Goal: Information Seeking & Learning: Check status

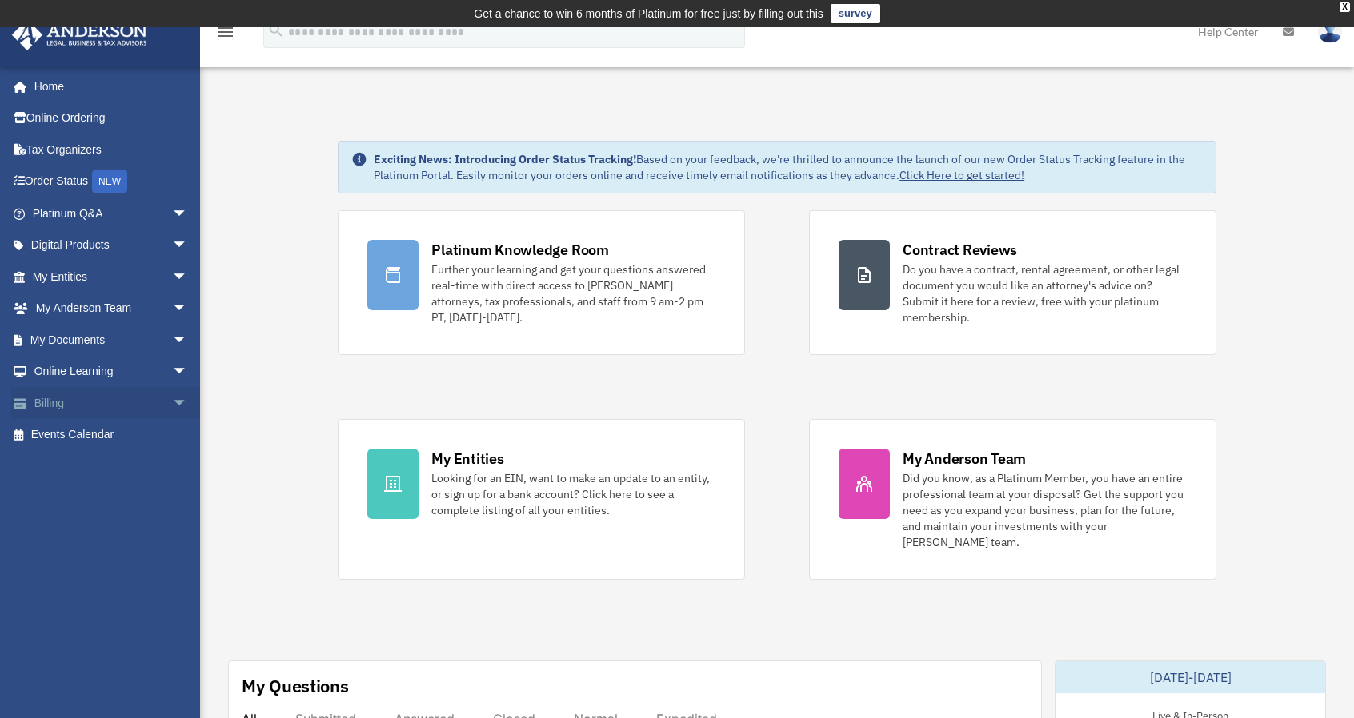
click at [92, 407] on link "Billing arrow_drop_down" at bounding box center [111, 403] width 201 height 32
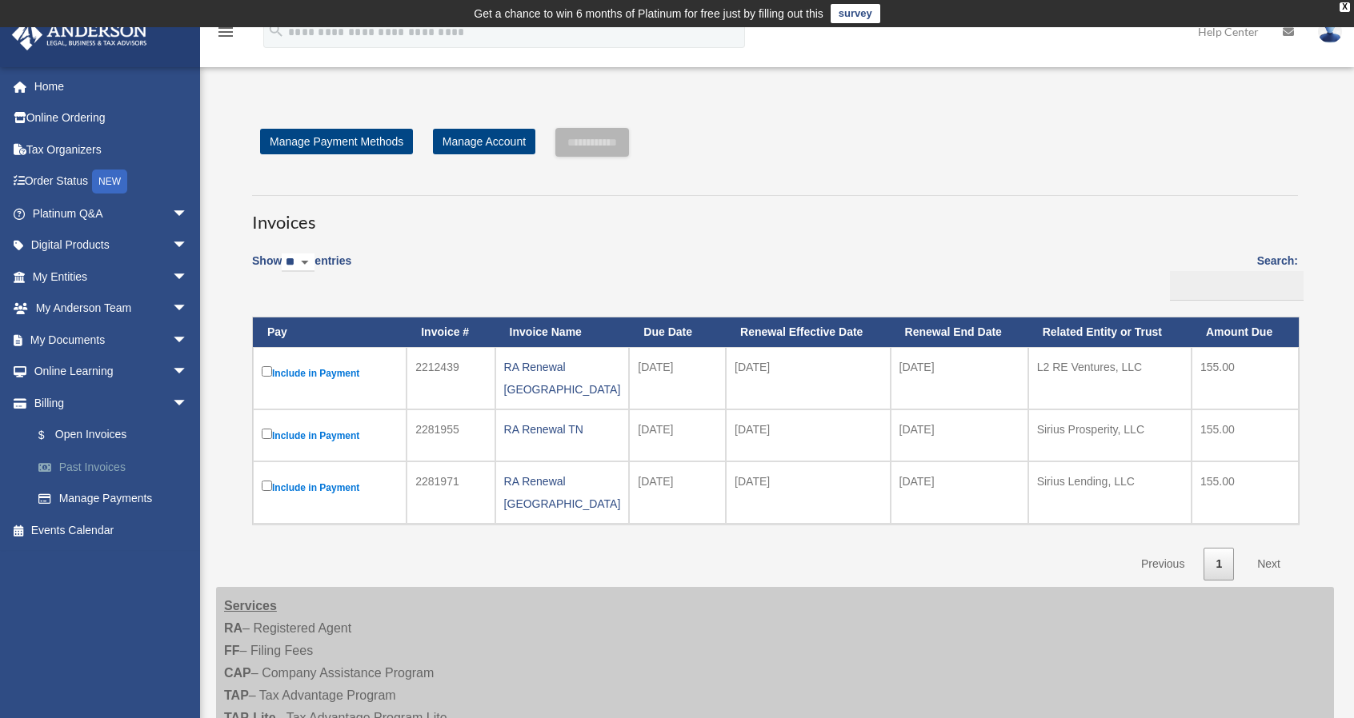
click at [100, 469] on link "Past Invoices" at bounding box center [117, 467] width 190 height 32
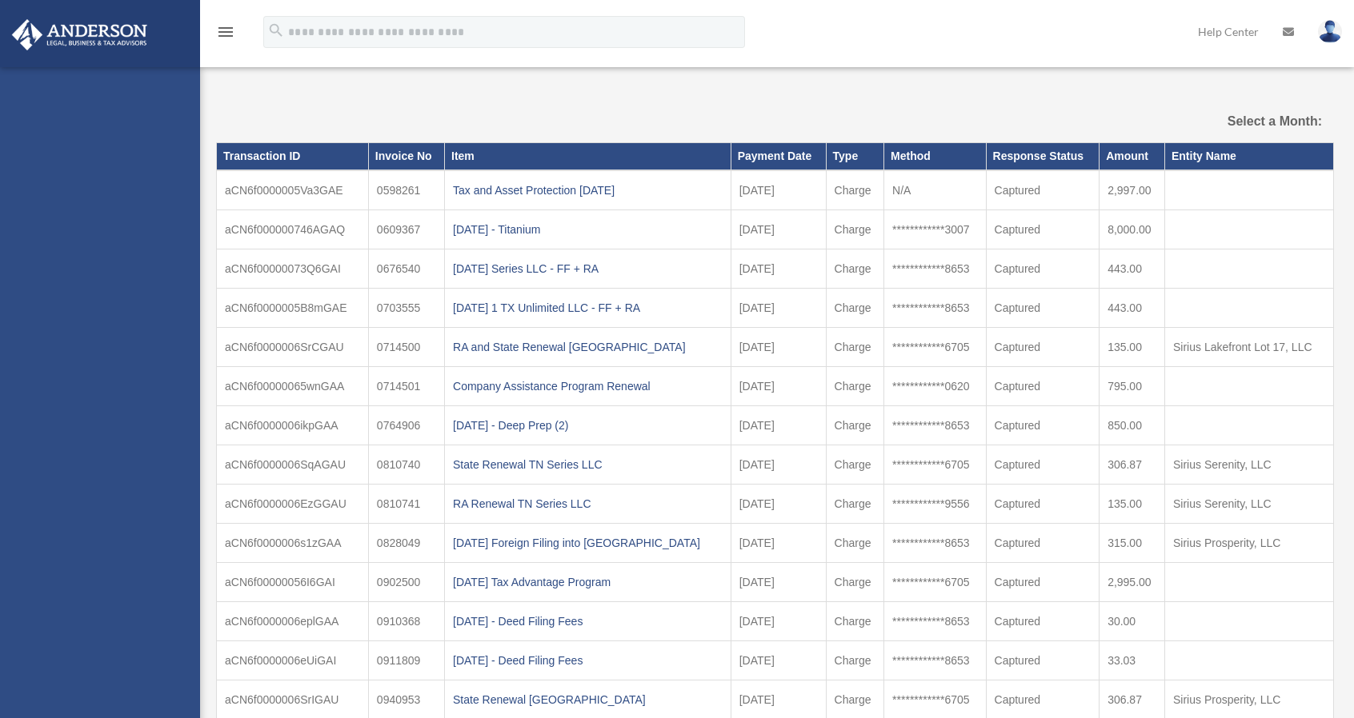
select select
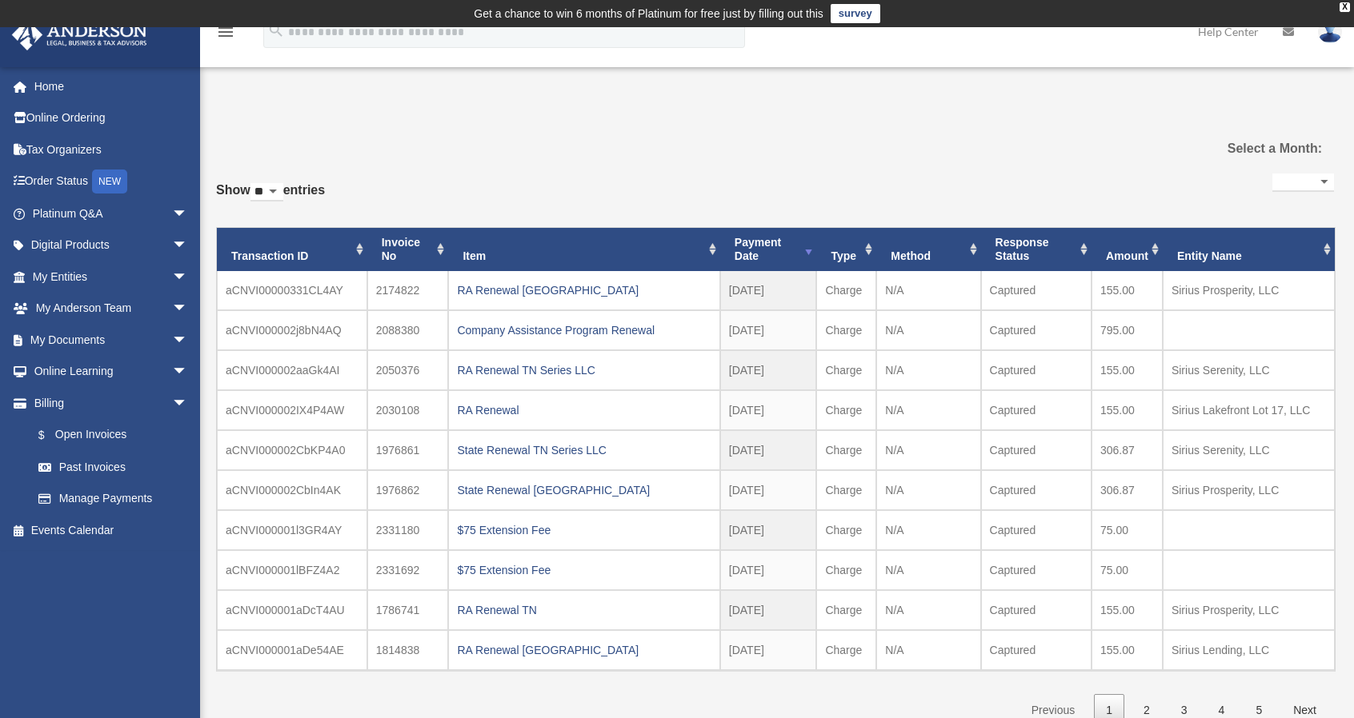
click at [1317, 177] on select "**********" at bounding box center [1303, 183] width 62 height 18
click at [1027, 172] on div "**********" at bounding box center [775, 448] width 1118 height 557
click at [1287, 250] on th "Entity Name" at bounding box center [1249, 249] width 172 height 43
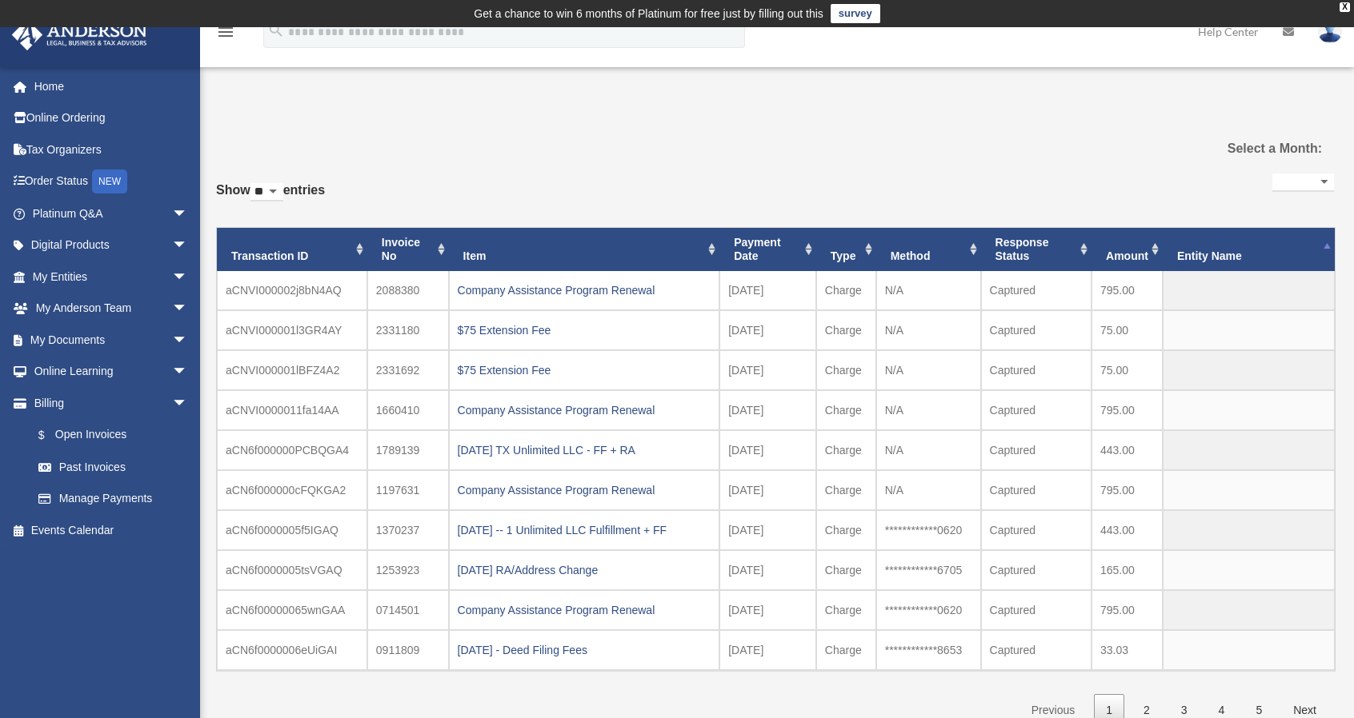
click at [1266, 252] on th "Entity Name" at bounding box center [1249, 249] width 172 height 43
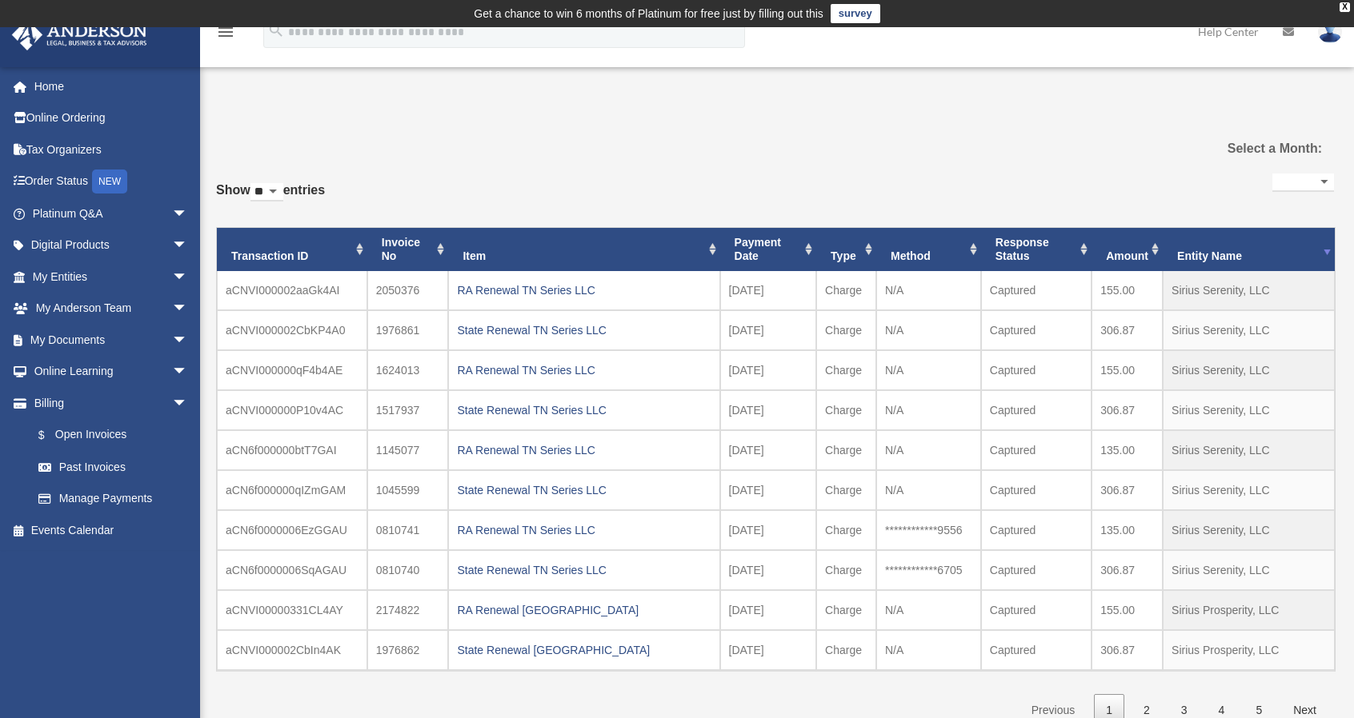
click at [1266, 252] on th "Entity Name" at bounding box center [1249, 249] width 172 height 43
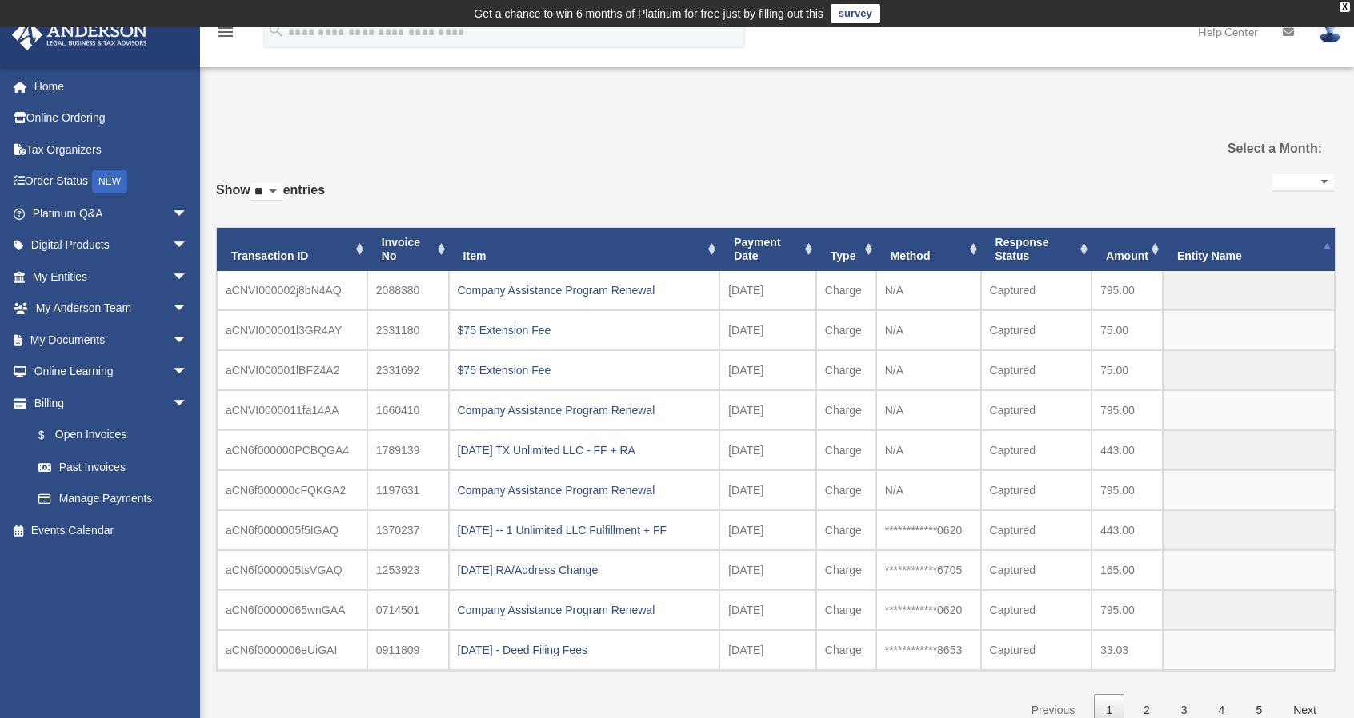
click at [1266, 252] on th "Entity Name" at bounding box center [1249, 249] width 172 height 43
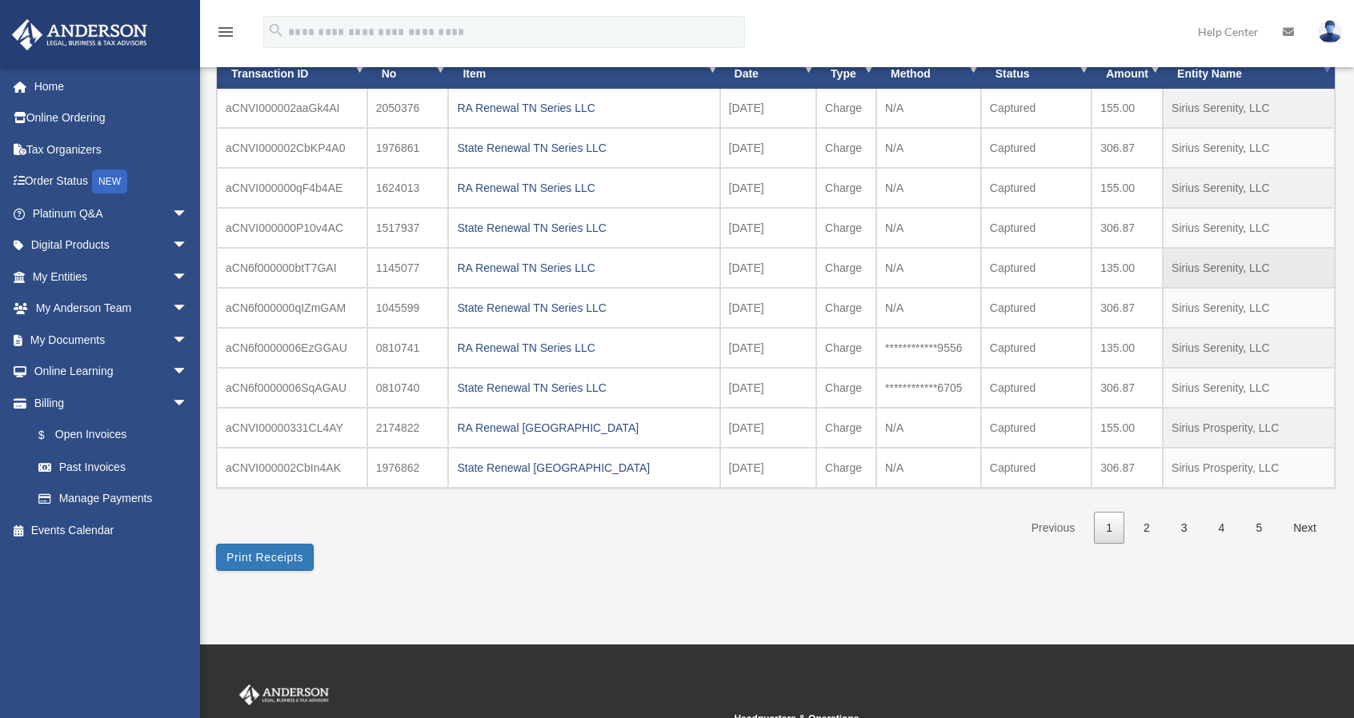
scroll to position [80, 0]
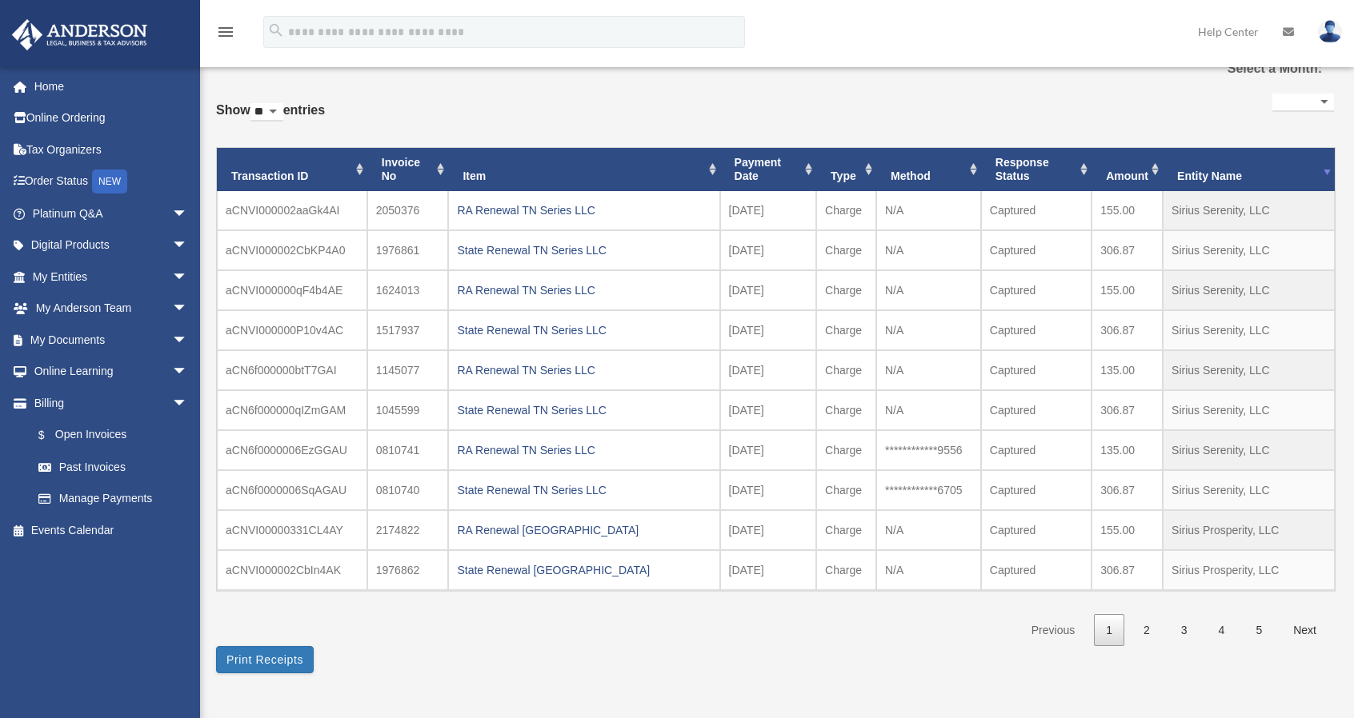
click at [1273, 168] on th "Entity Name" at bounding box center [1249, 169] width 172 height 43
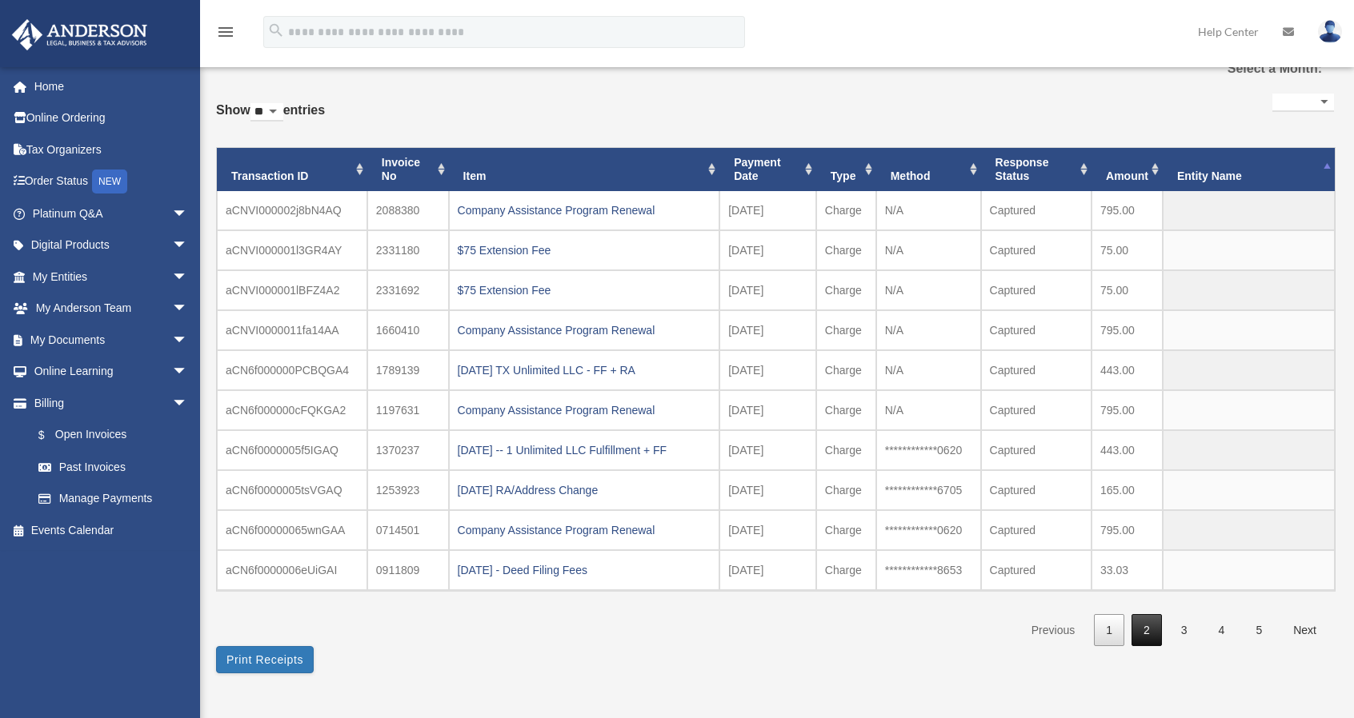
click at [1140, 636] on link "2" at bounding box center [1146, 630] width 30 height 33
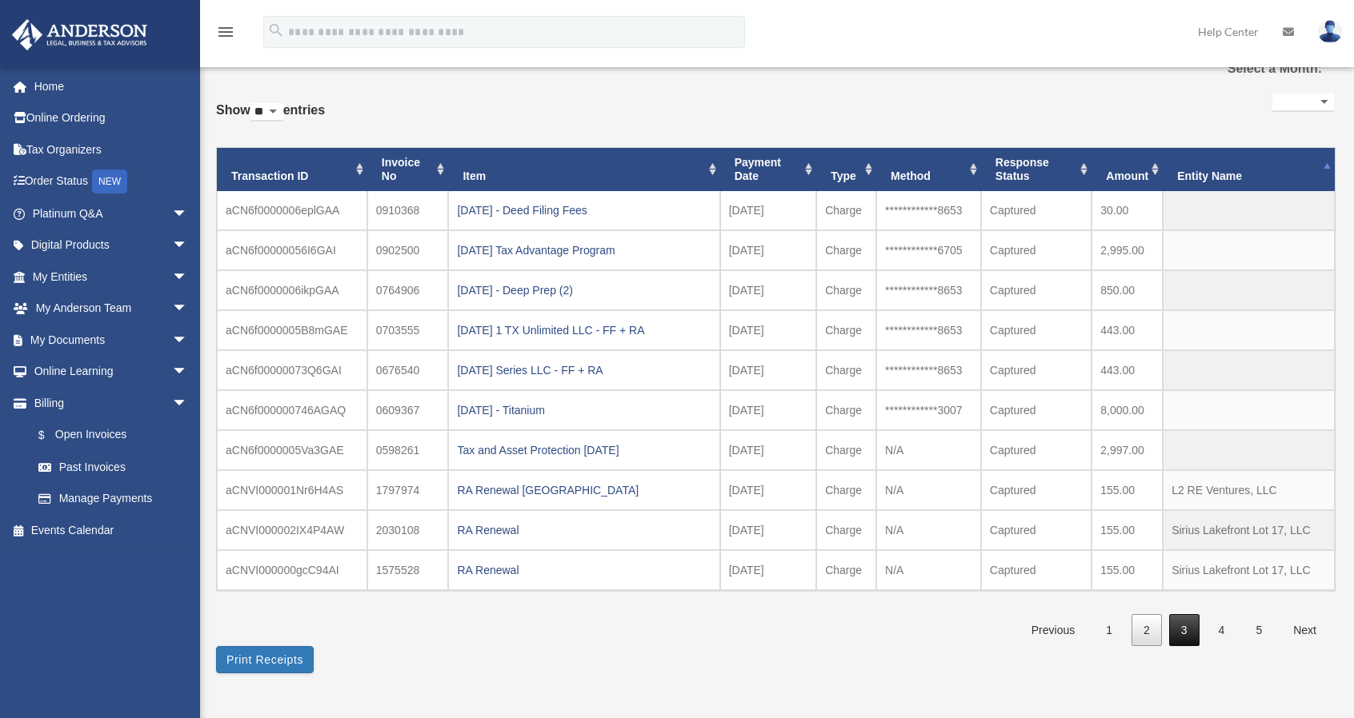
click at [1186, 627] on link "3" at bounding box center [1184, 630] width 30 height 33
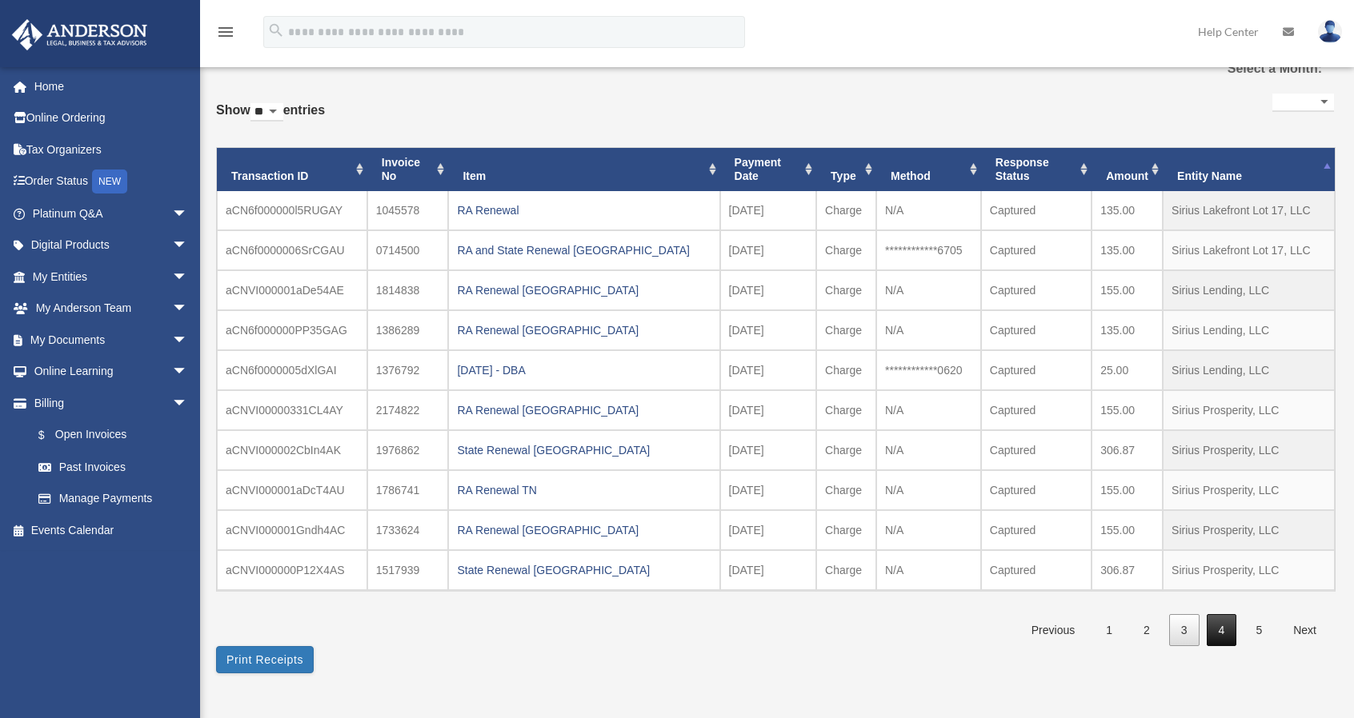
click at [1219, 630] on link "4" at bounding box center [1222, 630] width 30 height 33
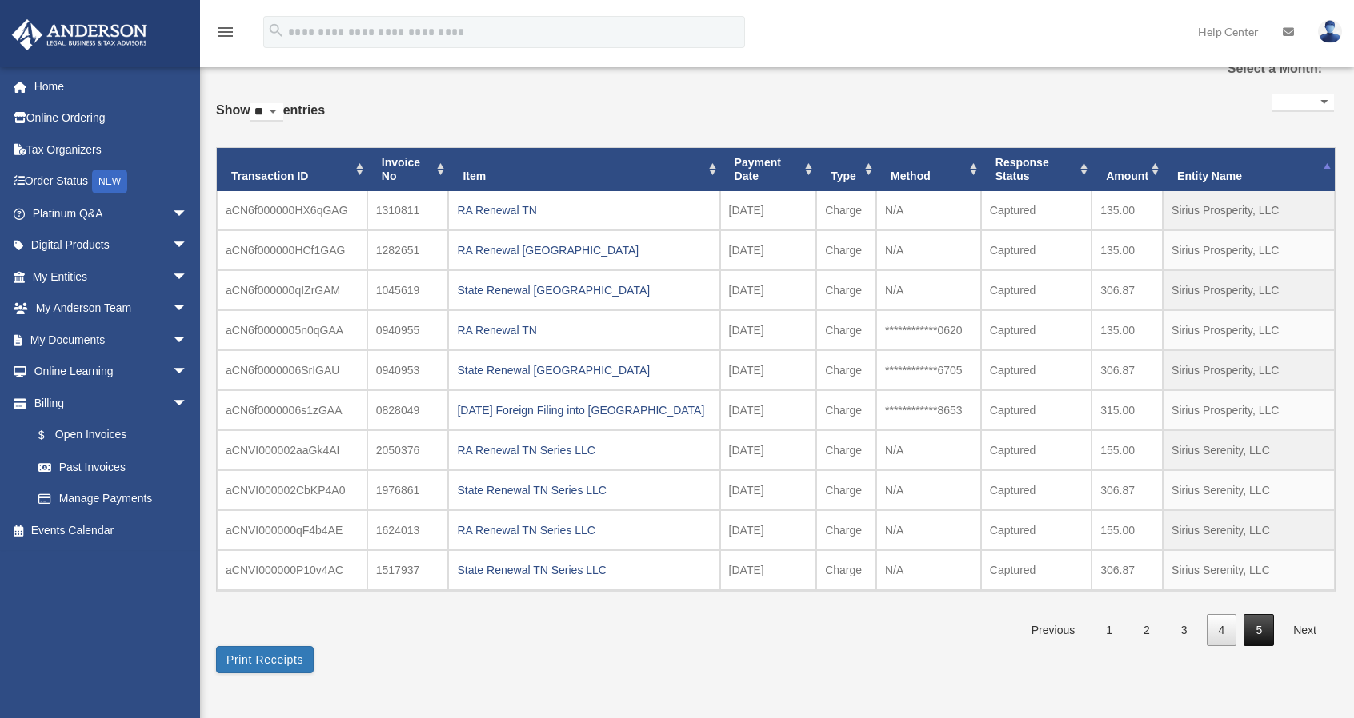
click at [1256, 628] on link "5" at bounding box center [1258, 630] width 30 height 33
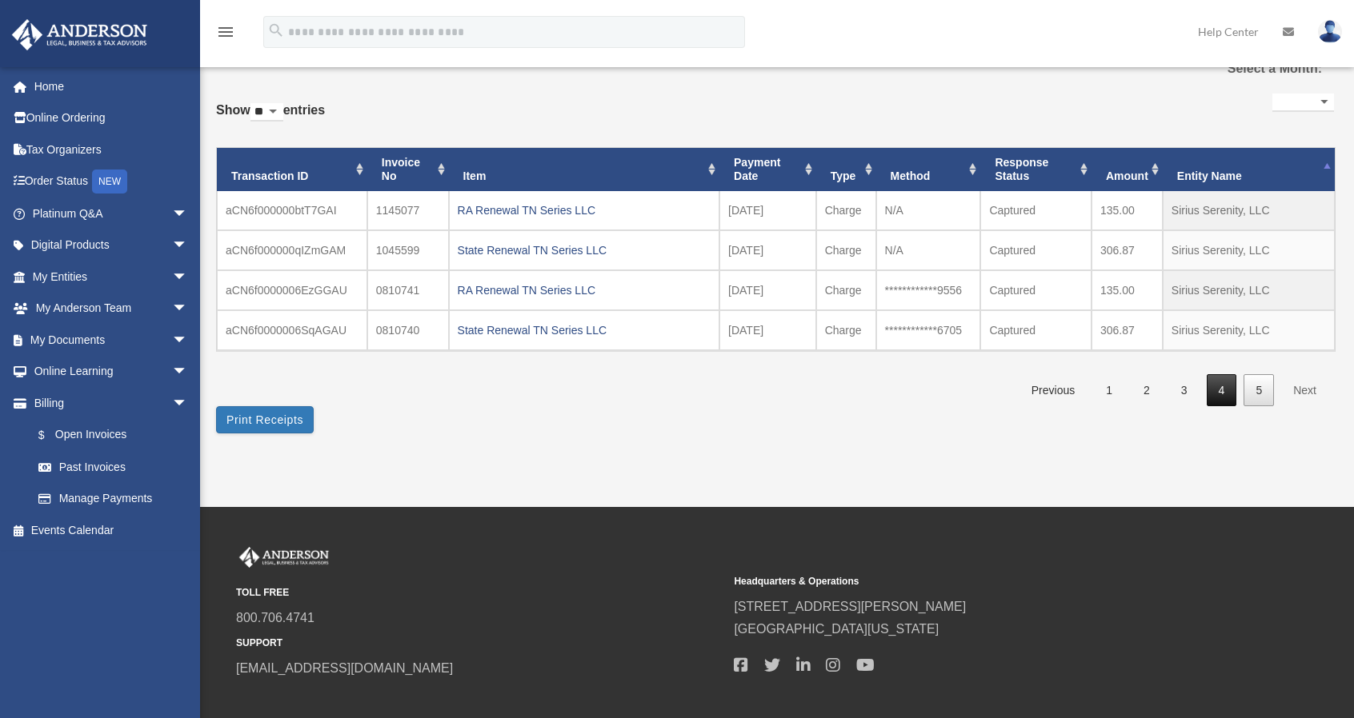
click at [1226, 390] on link "4" at bounding box center [1222, 390] width 30 height 33
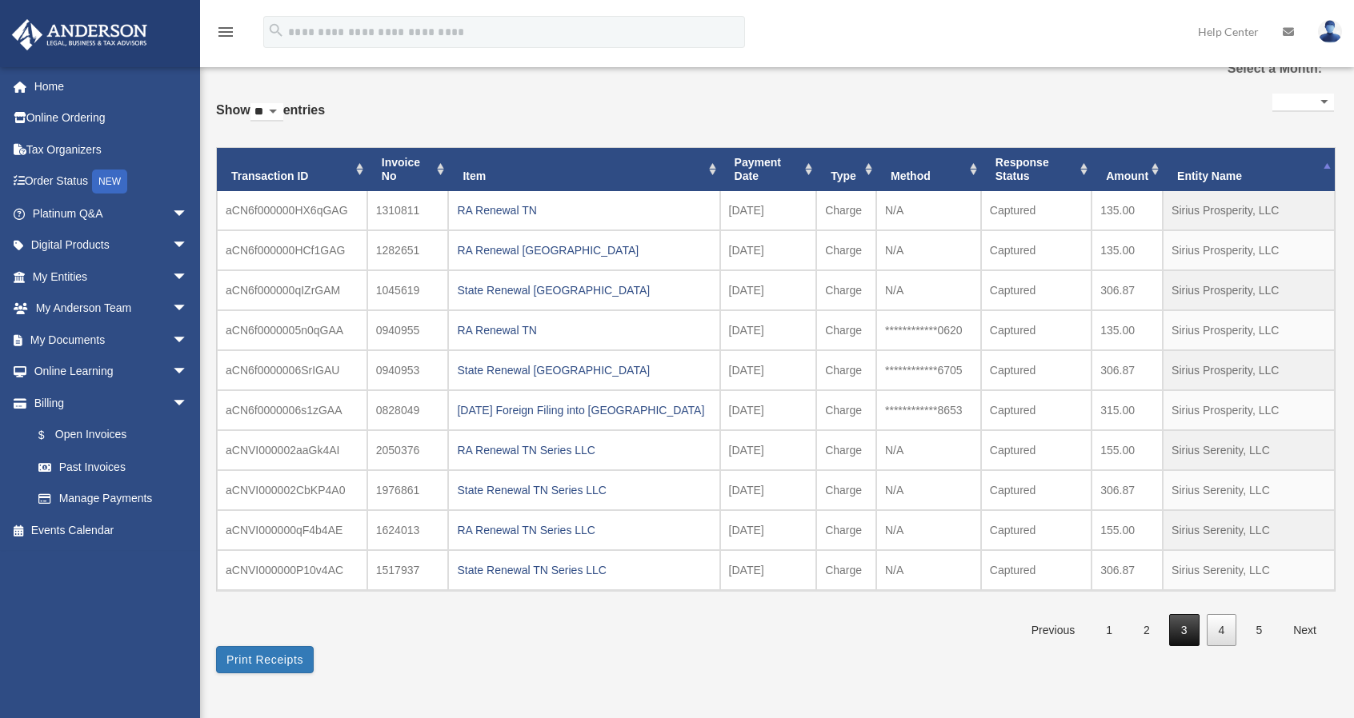
click at [1186, 626] on link "3" at bounding box center [1184, 630] width 30 height 33
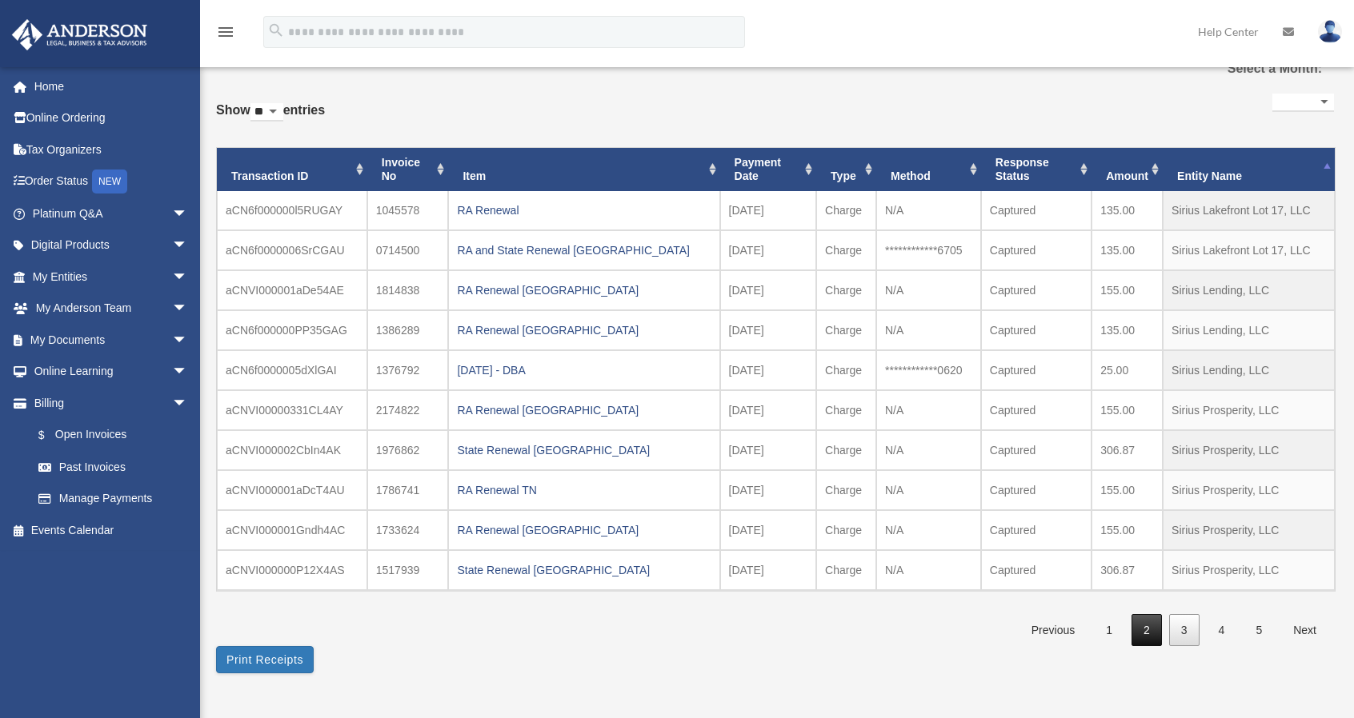
click at [1143, 625] on link "2" at bounding box center [1146, 630] width 30 height 33
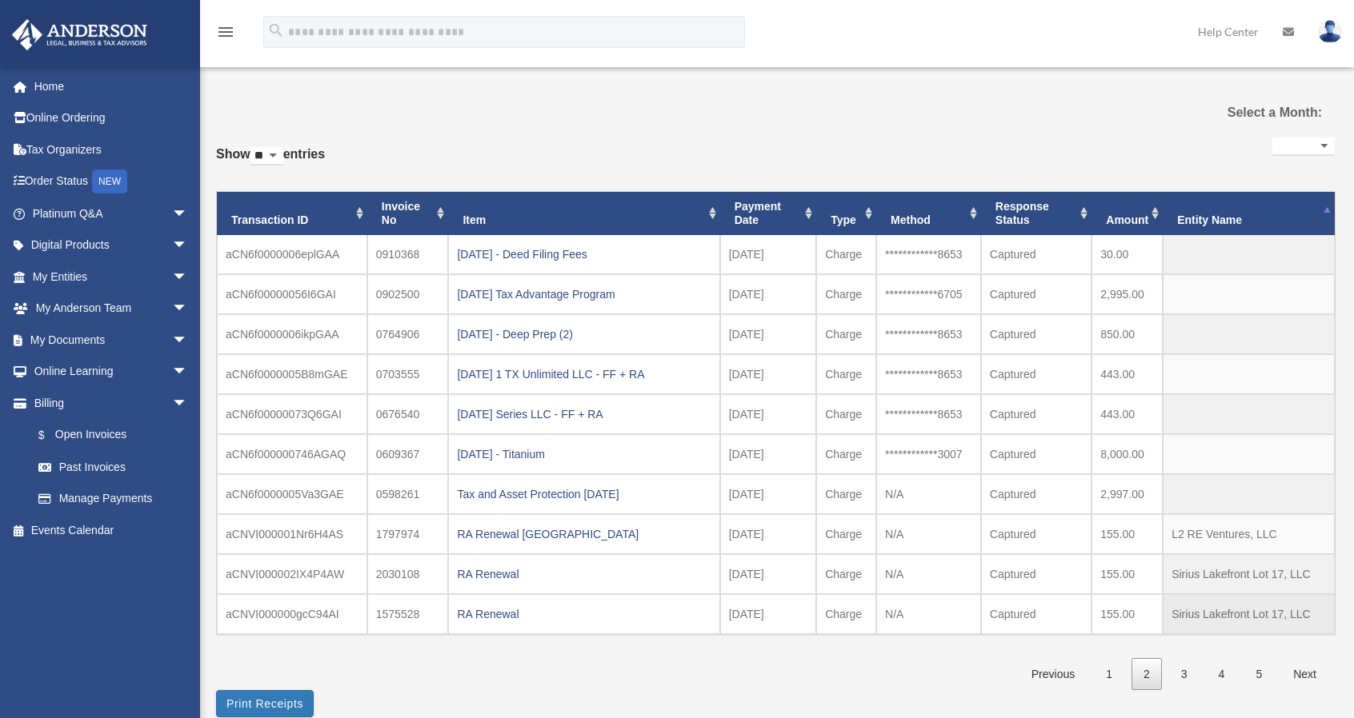
scroll to position [0, 0]
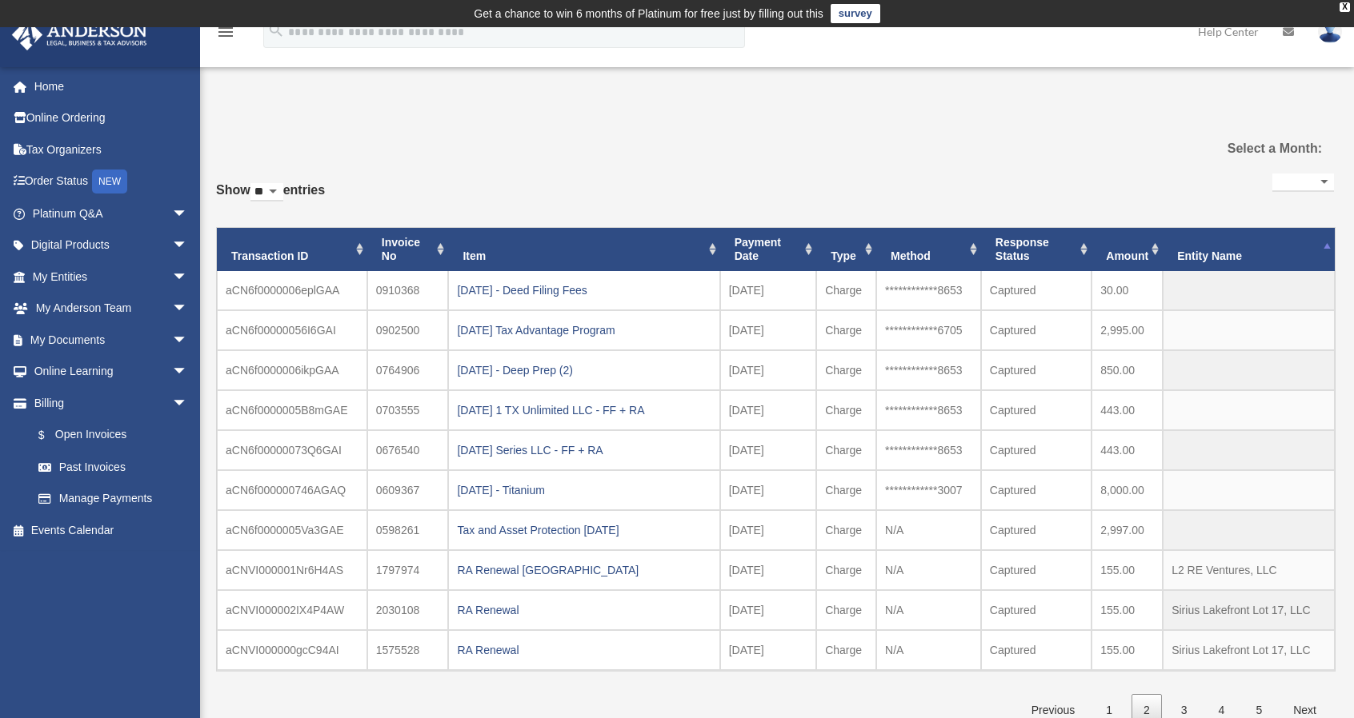
click at [283, 190] on select "** ** ** ***" at bounding box center [266, 192] width 33 height 18
select select "***"
click at [254, 183] on select "** ** ** ***" at bounding box center [266, 192] width 33 height 18
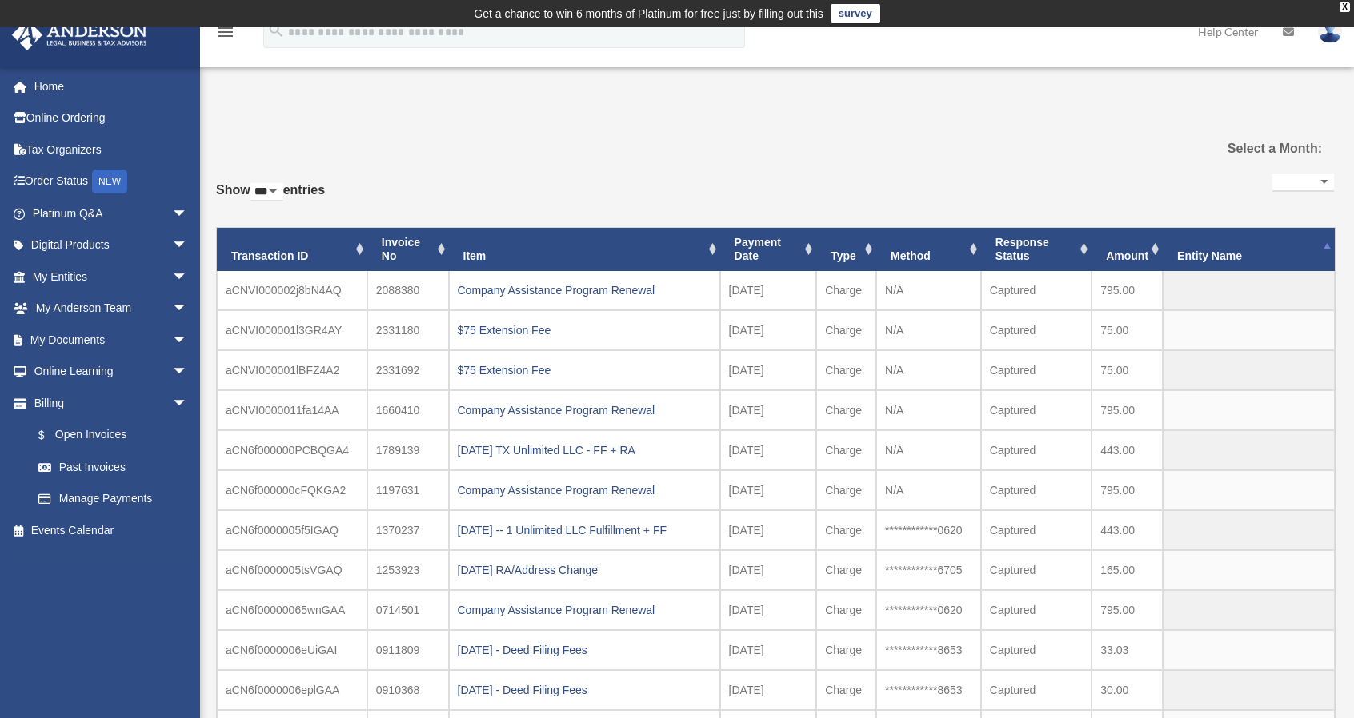
click at [1308, 246] on th "Entity Name" at bounding box center [1249, 249] width 172 height 43
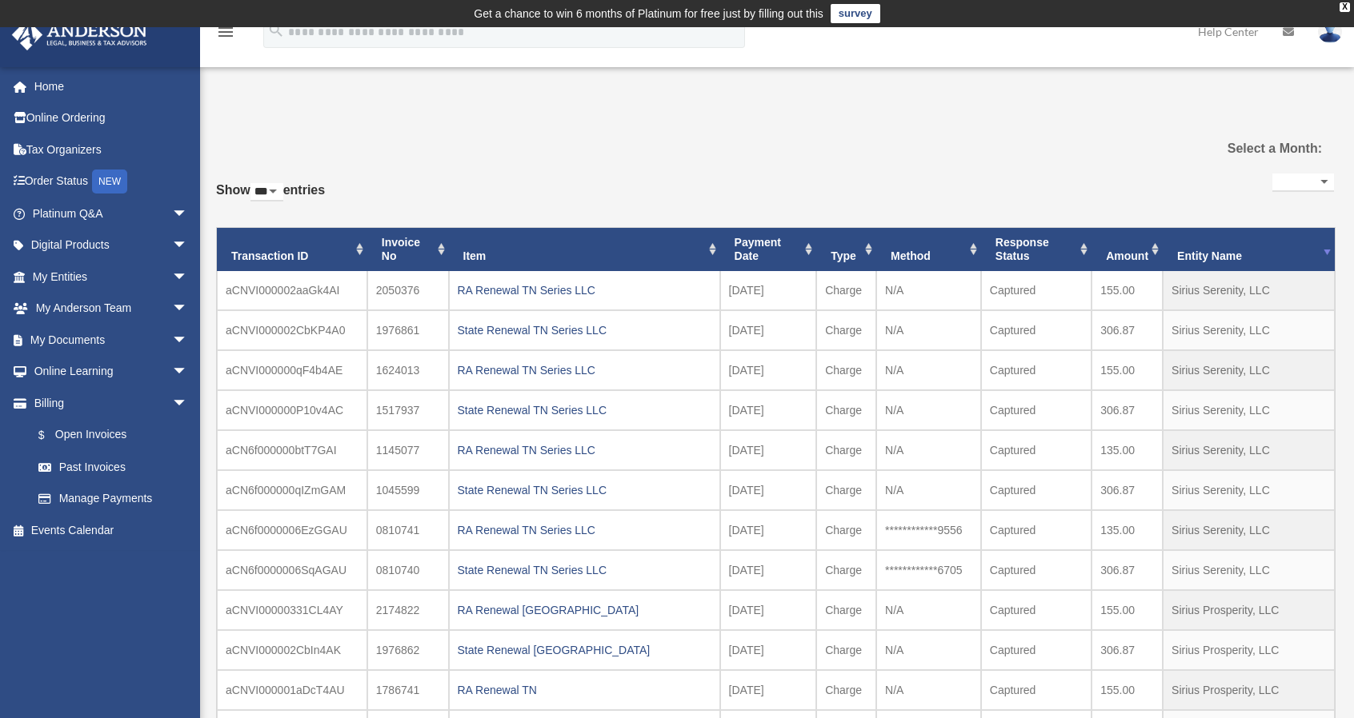
click at [1316, 250] on th "Entity Name" at bounding box center [1249, 249] width 172 height 43
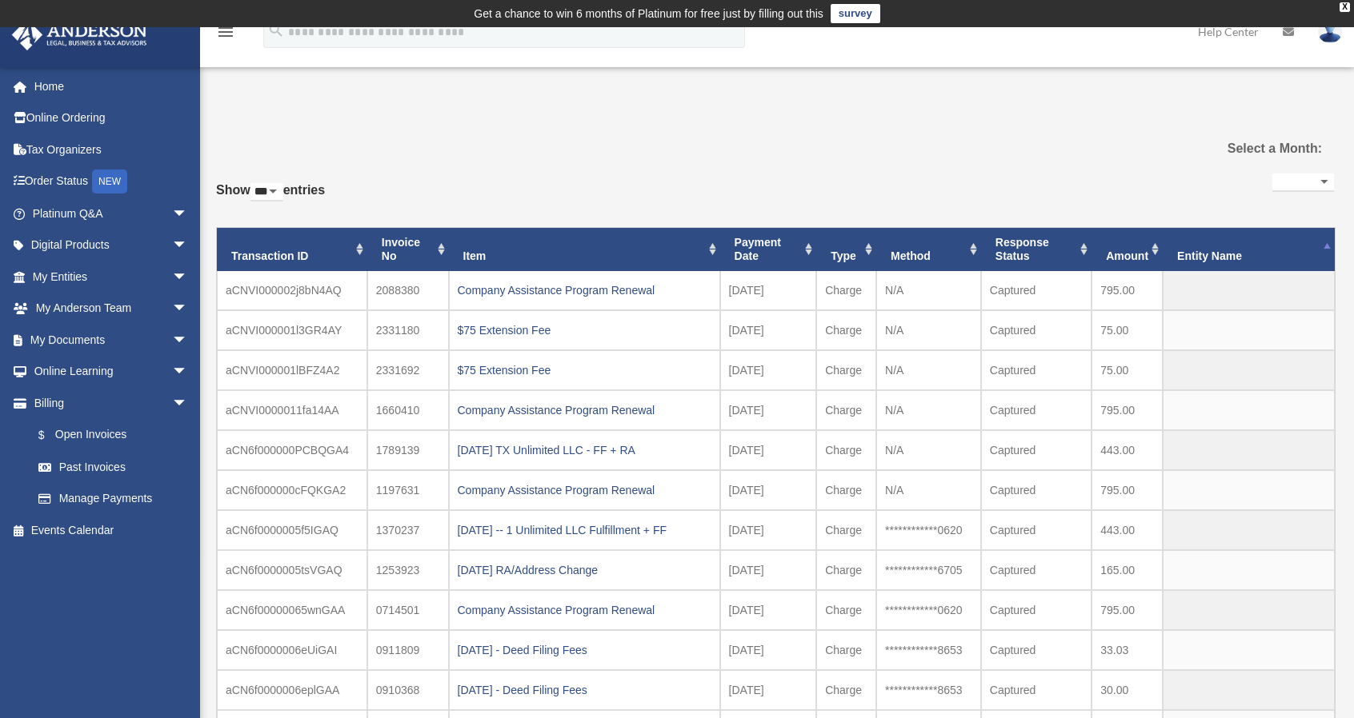
click at [1316, 250] on th "Entity Name" at bounding box center [1249, 249] width 172 height 43
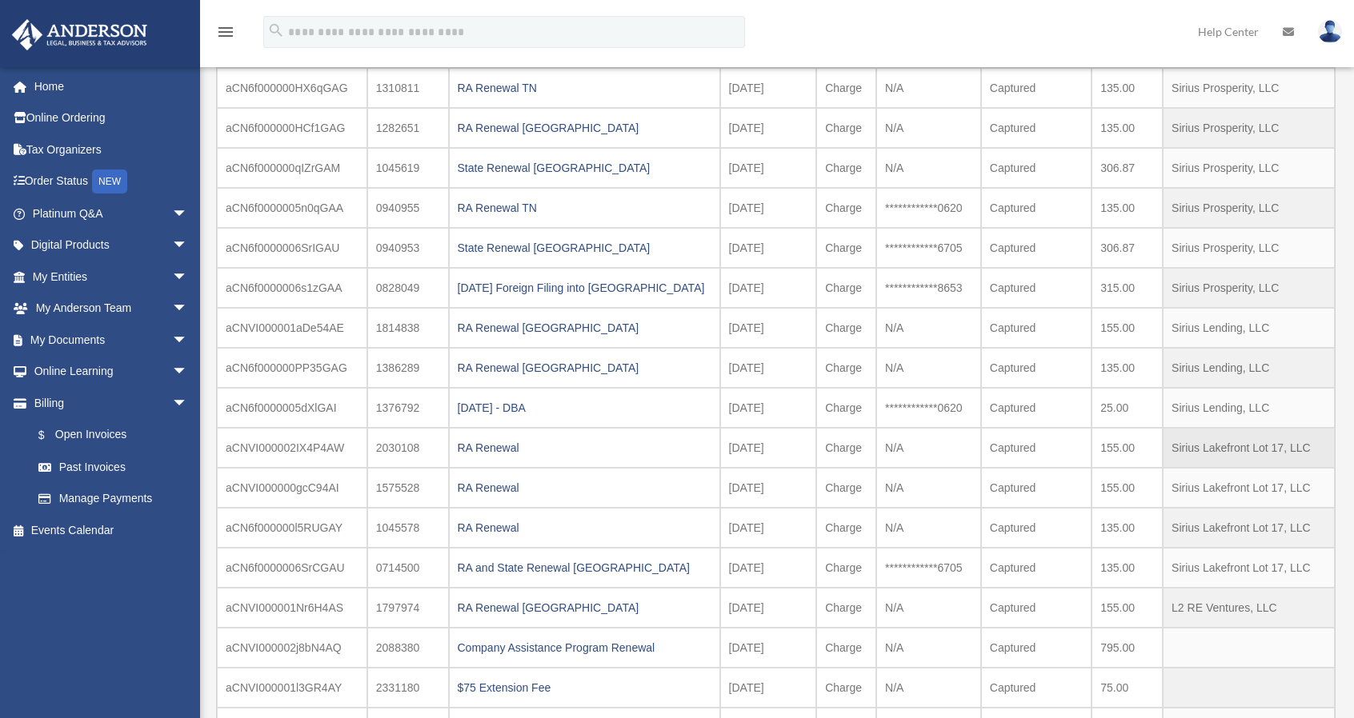
scroll to position [1040, 0]
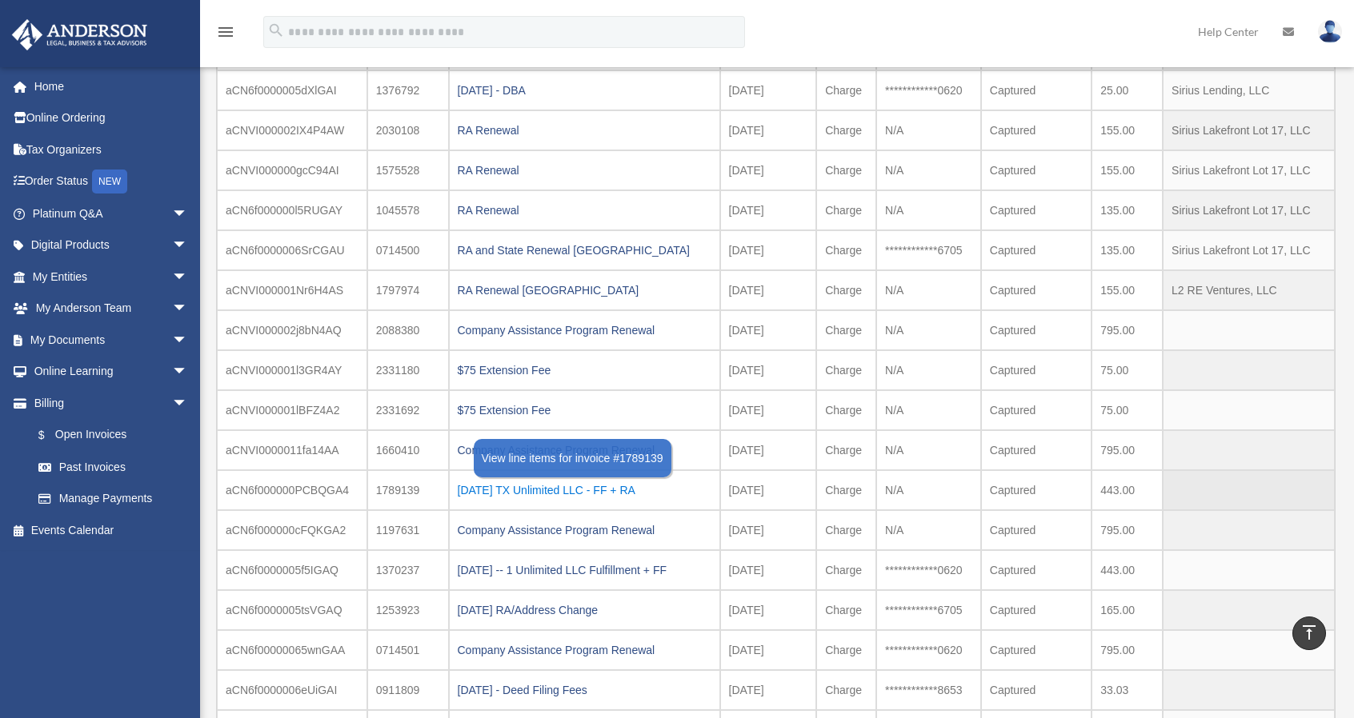
click at [515, 479] on div "[DATE] TX Unlimited LLC - FF + RA" at bounding box center [585, 490] width 254 height 22
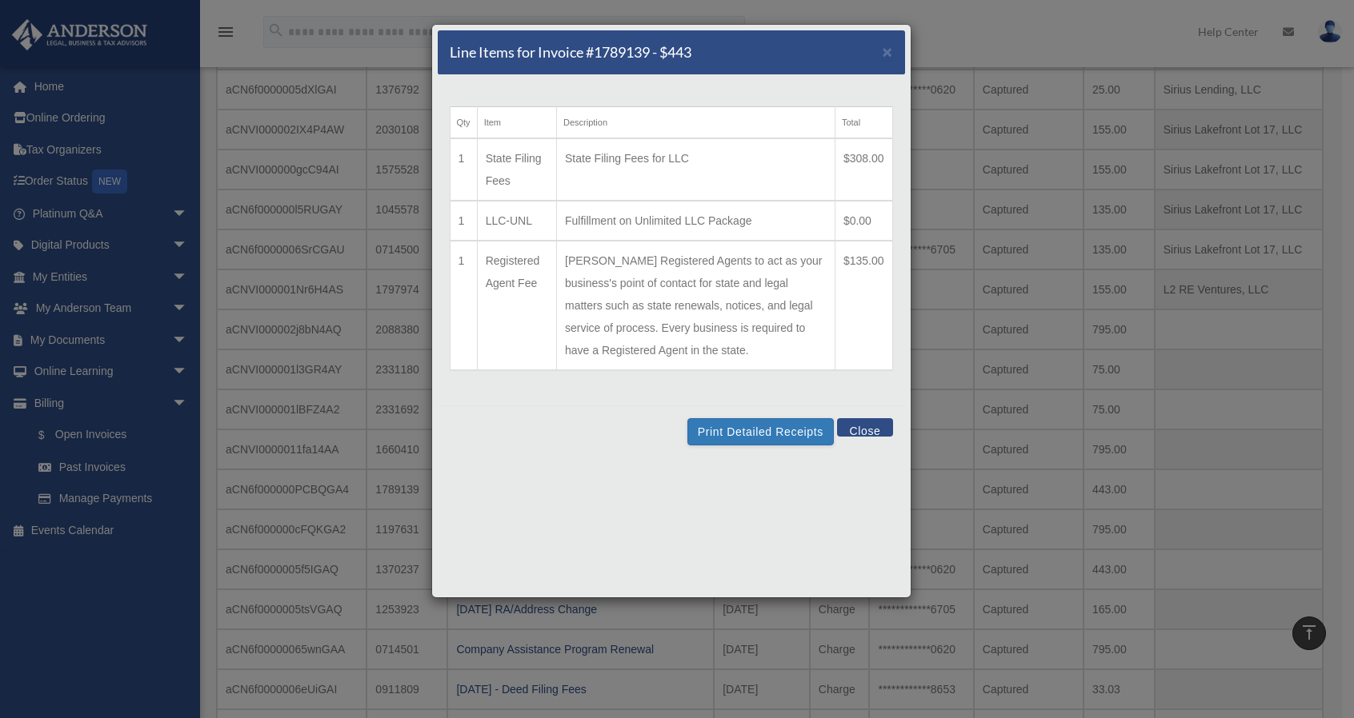
click at [879, 430] on button "Close" at bounding box center [864, 427] width 55 height 18
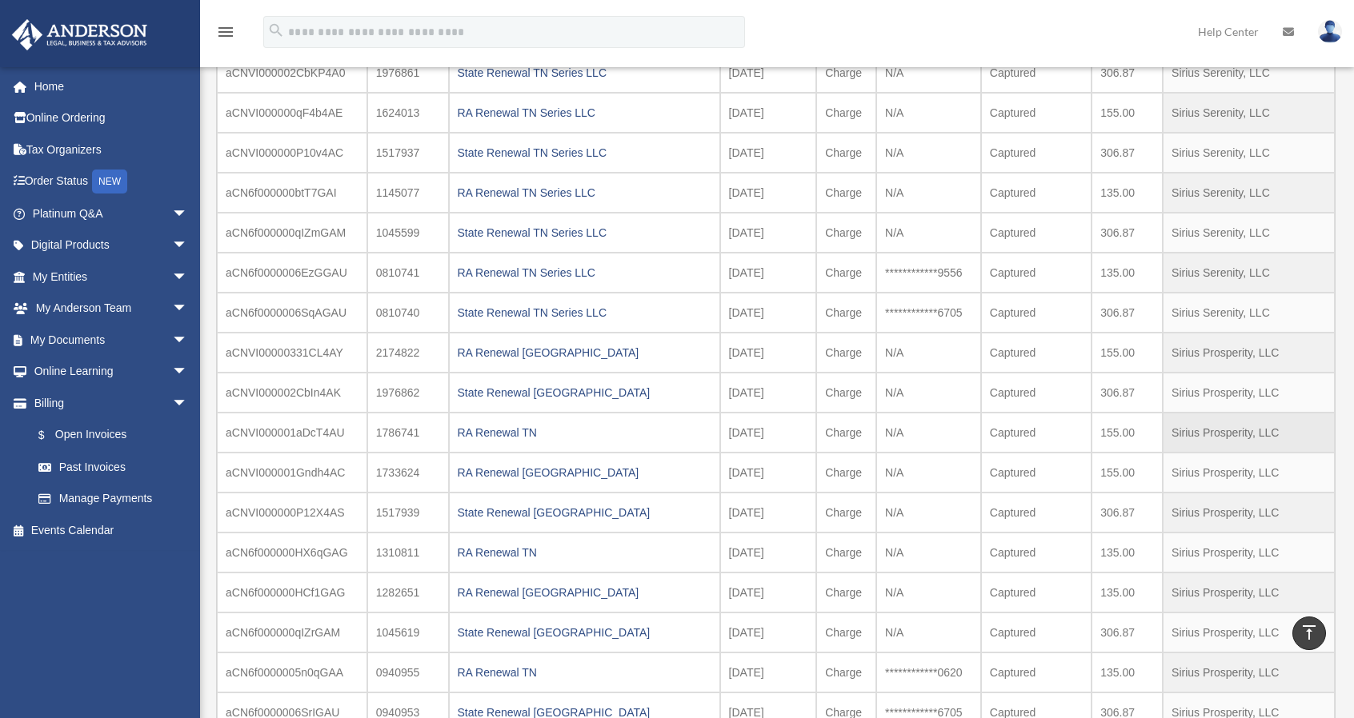
scroll to position [80, 0]
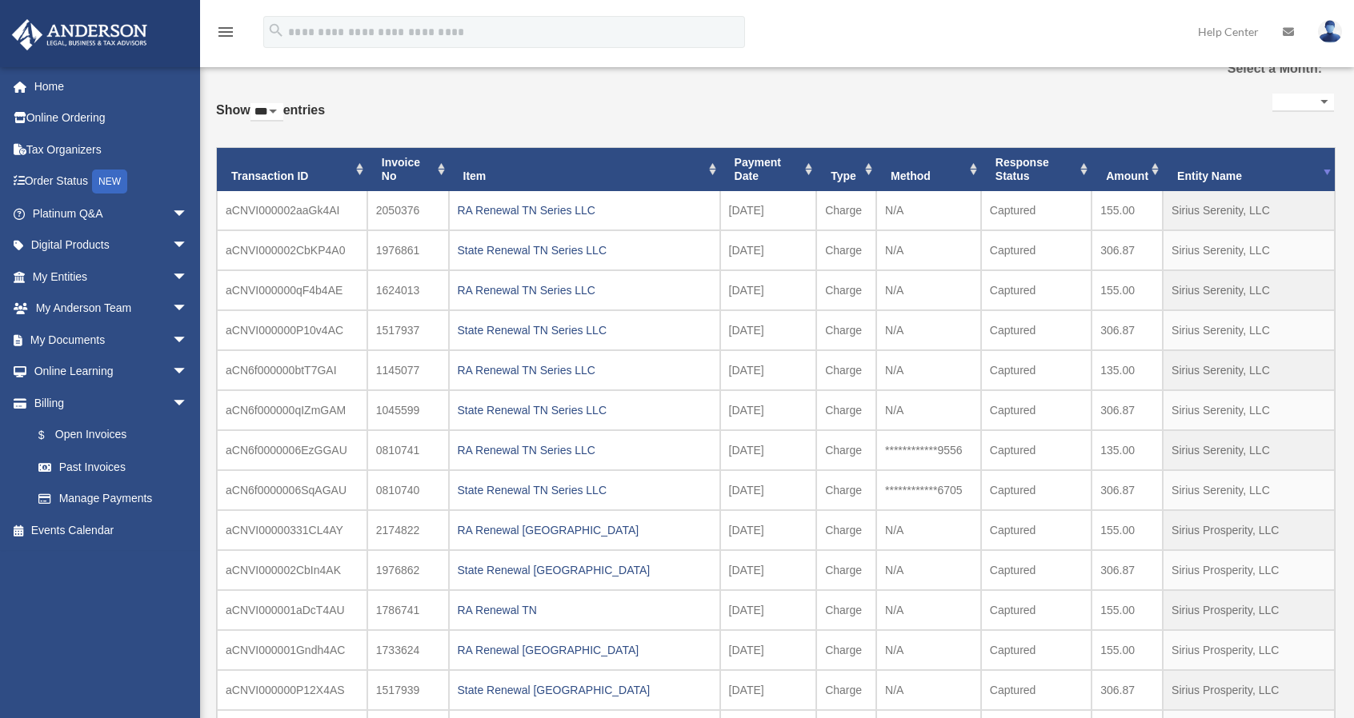
click at [794, 170] on th "Payment Date" at bounding box center [768, 169] width 97 height 43
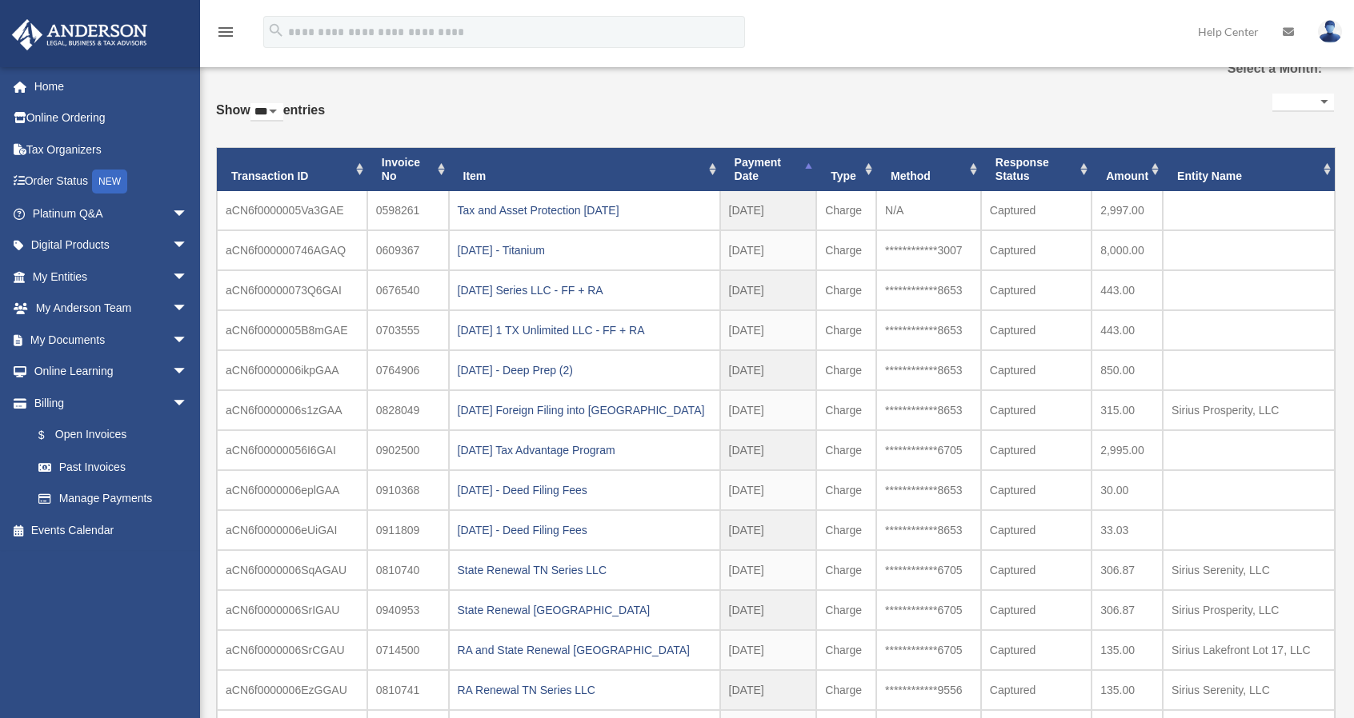
click at [803, 170] on th "Payment Date" at bounding box center [768, 169] width 97 height 43
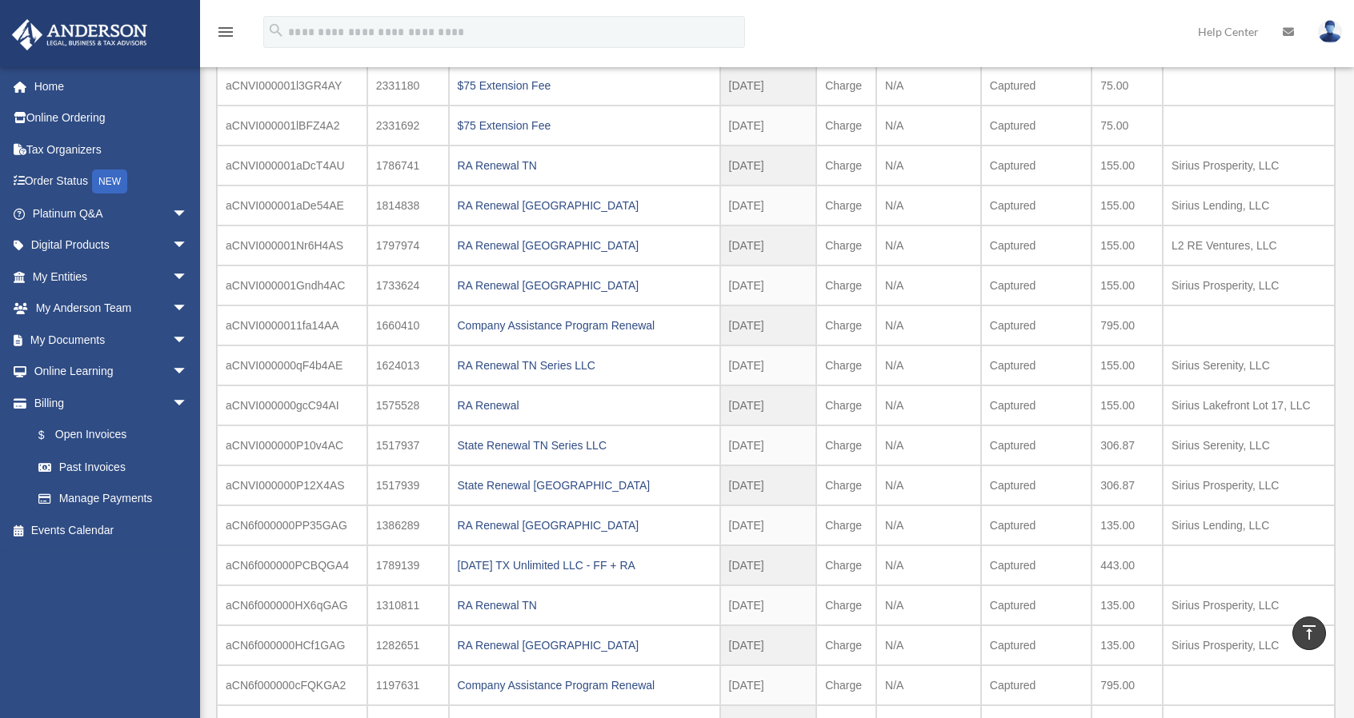
scroll to position [400, 0]
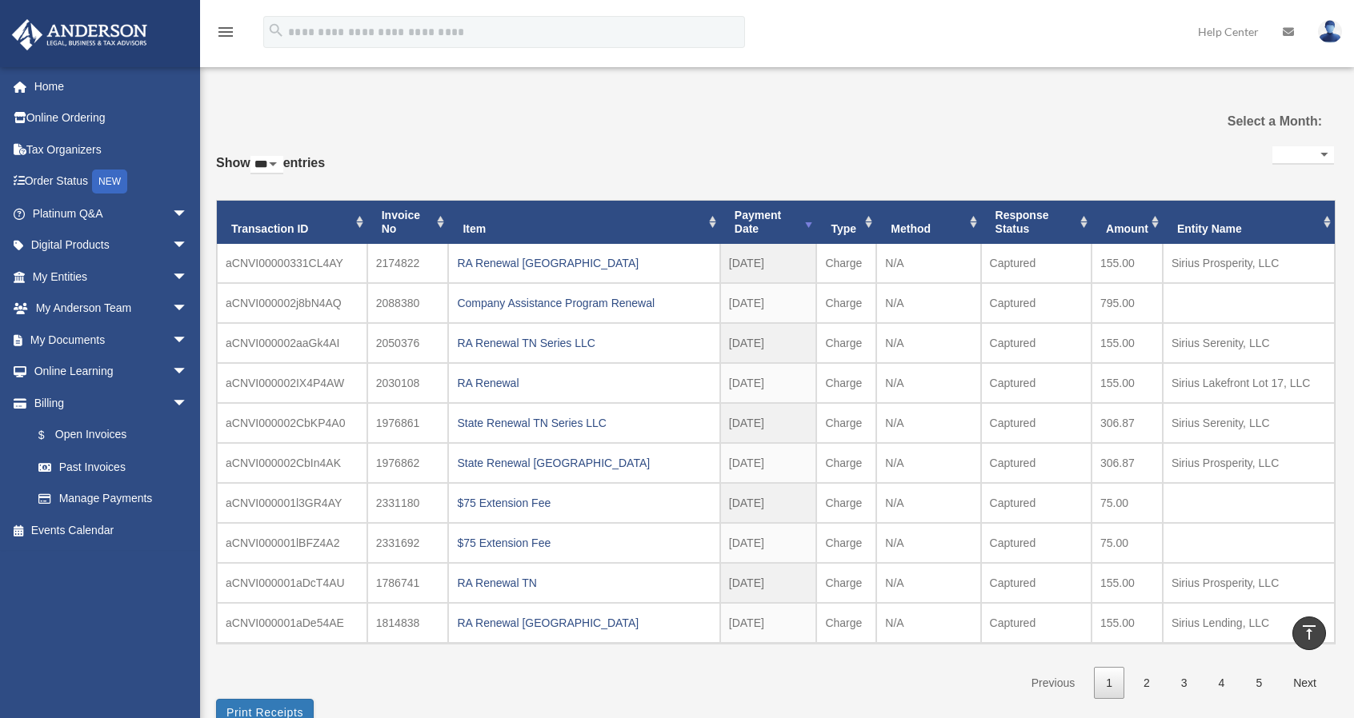
select select "***"
select select
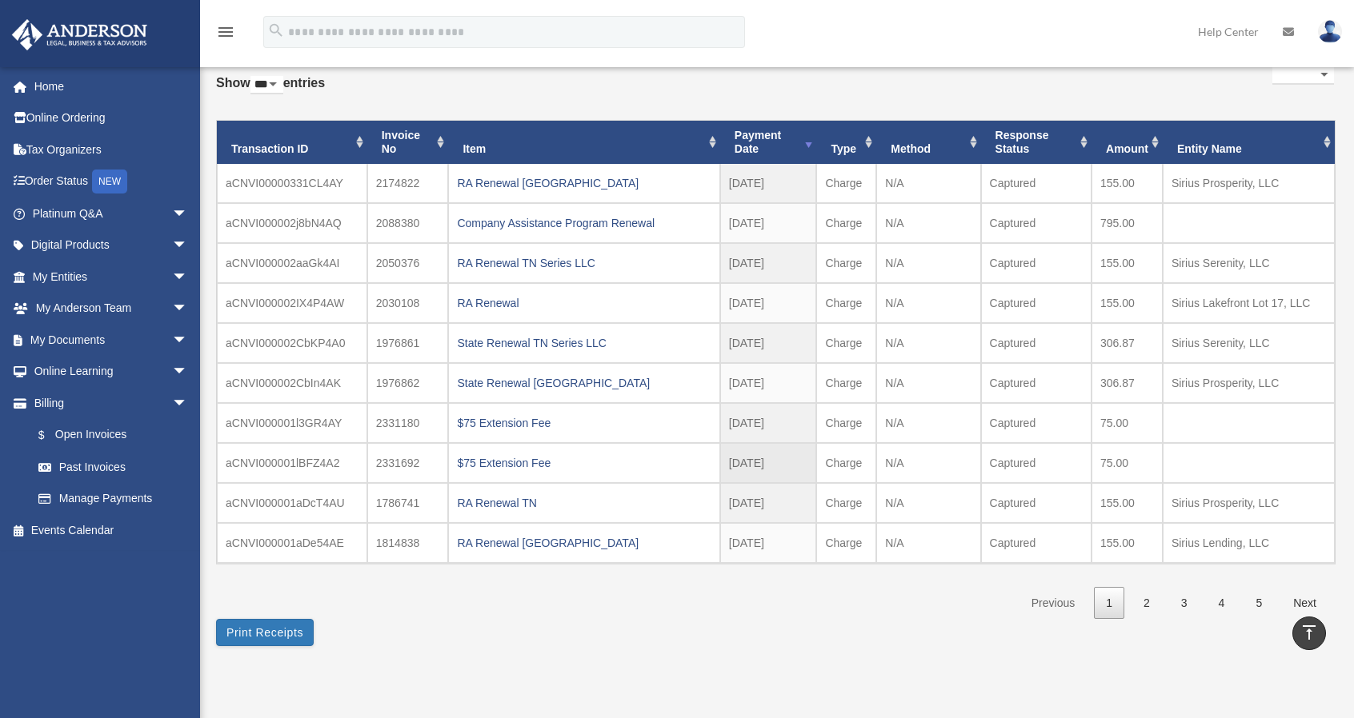
scroll to position [81, 0]
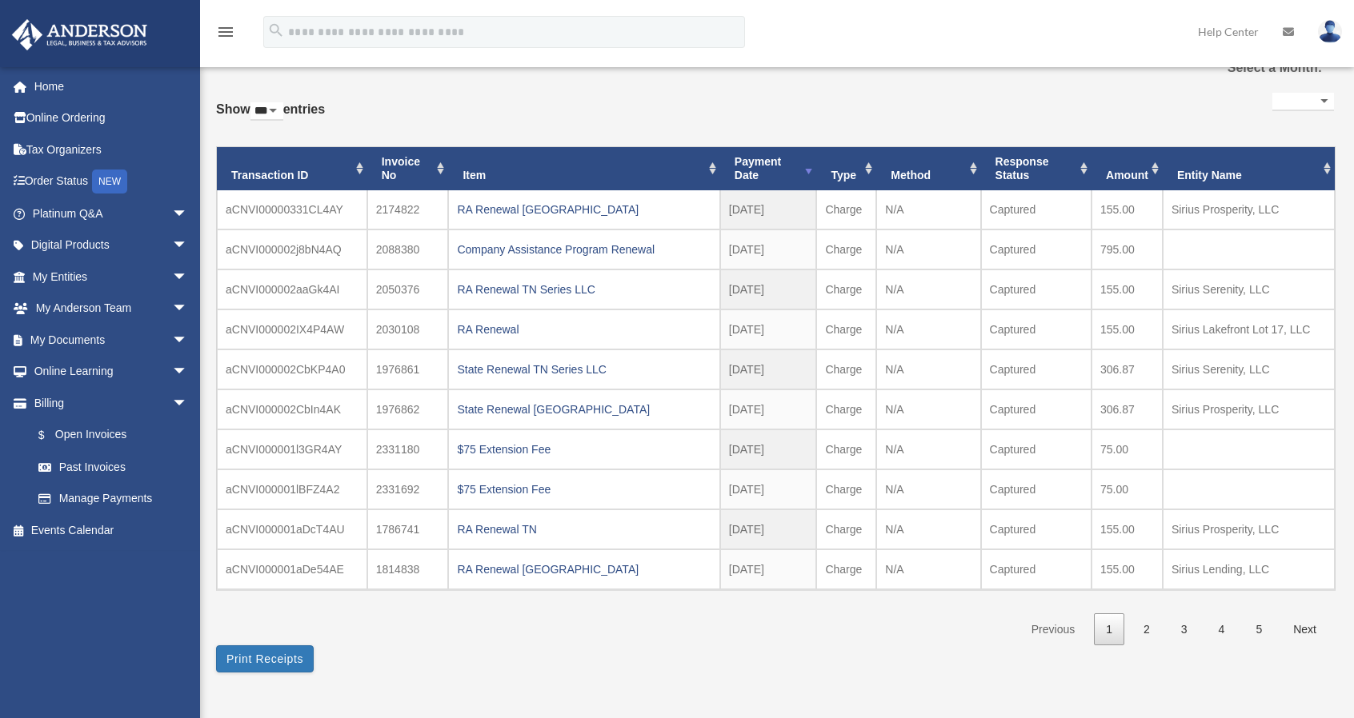
click at [1269, 155] on th "Entity Name" at bounding box center [1249, 168] width 172 height 43
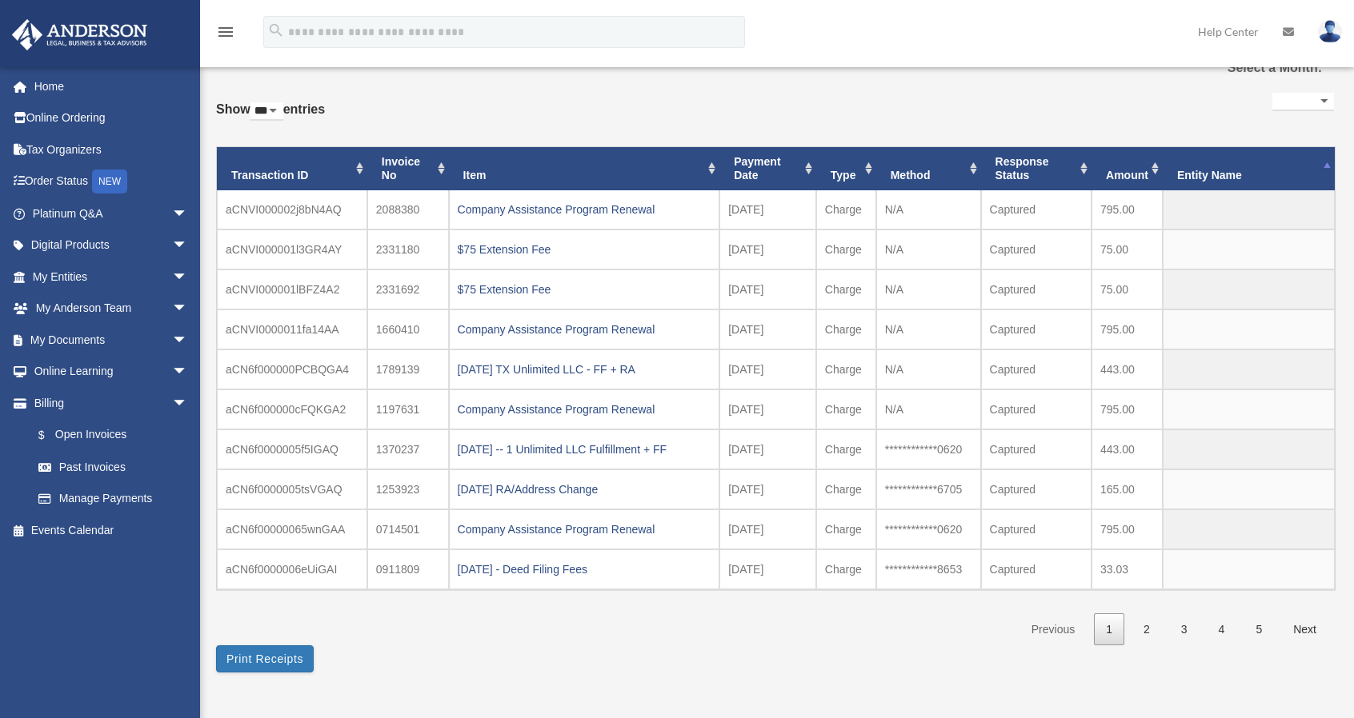
click at [1287, 161] on th "Entity Name" at bounding box center [1249, 168] width 172 height 43
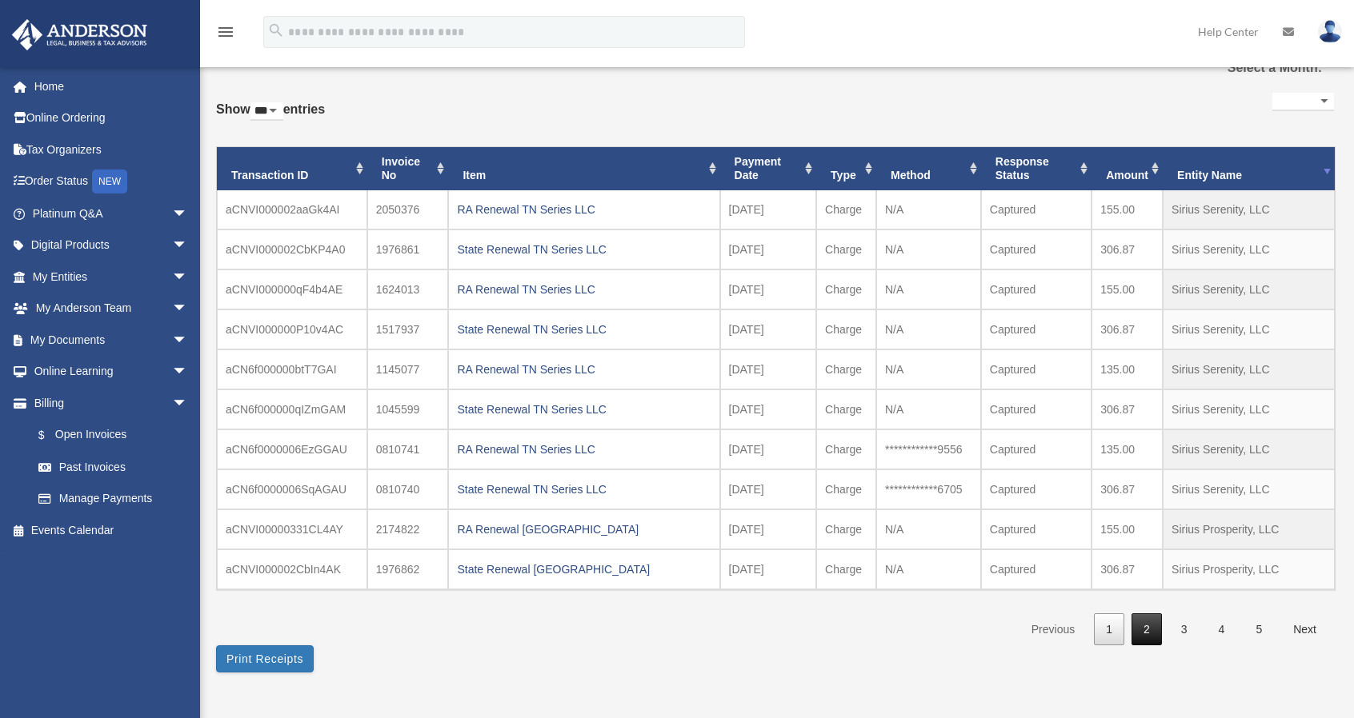
click at [1155, 614] on link "2" at bounding box center [1146, 630] width 30 height 33
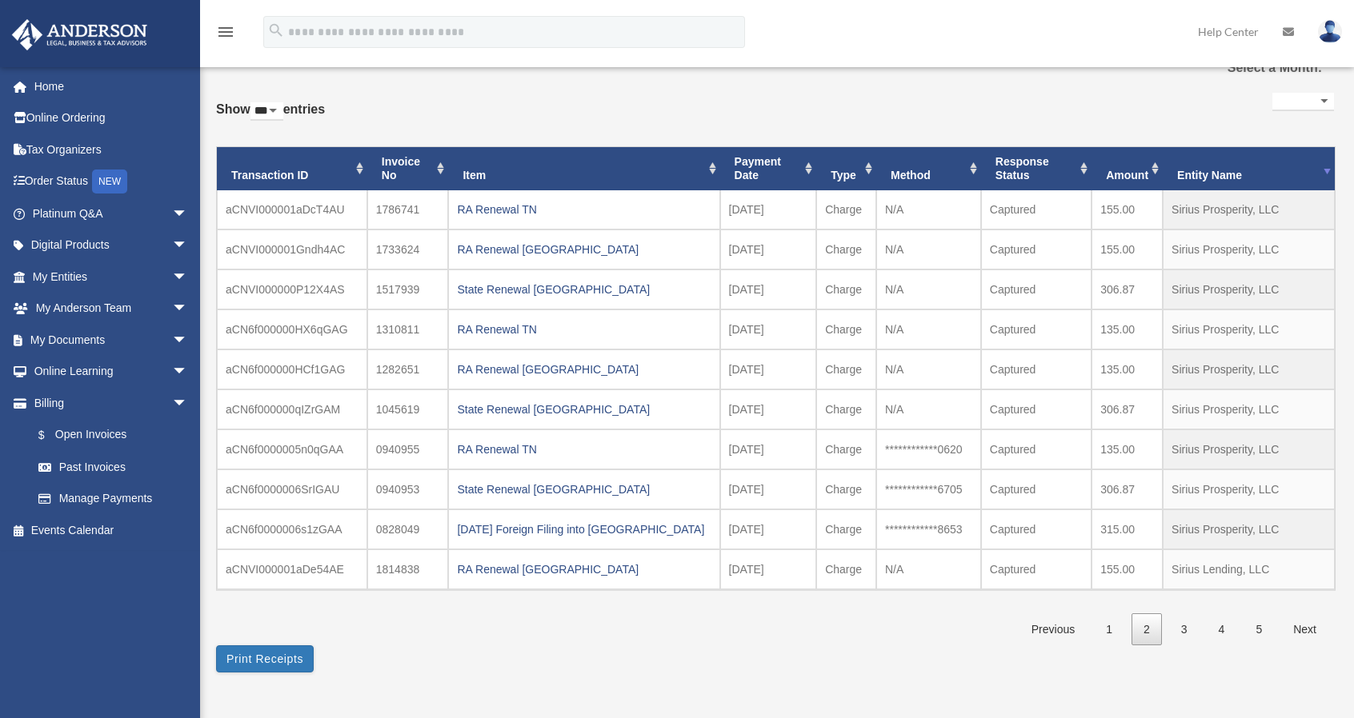
click at [274, 102] on select "** ** ** ***" at bounding box center [266, 111] width 33 height 18
click at [254, 102] on select "** ** ** ***" at bounding box center [266, 111] width 33 height 18
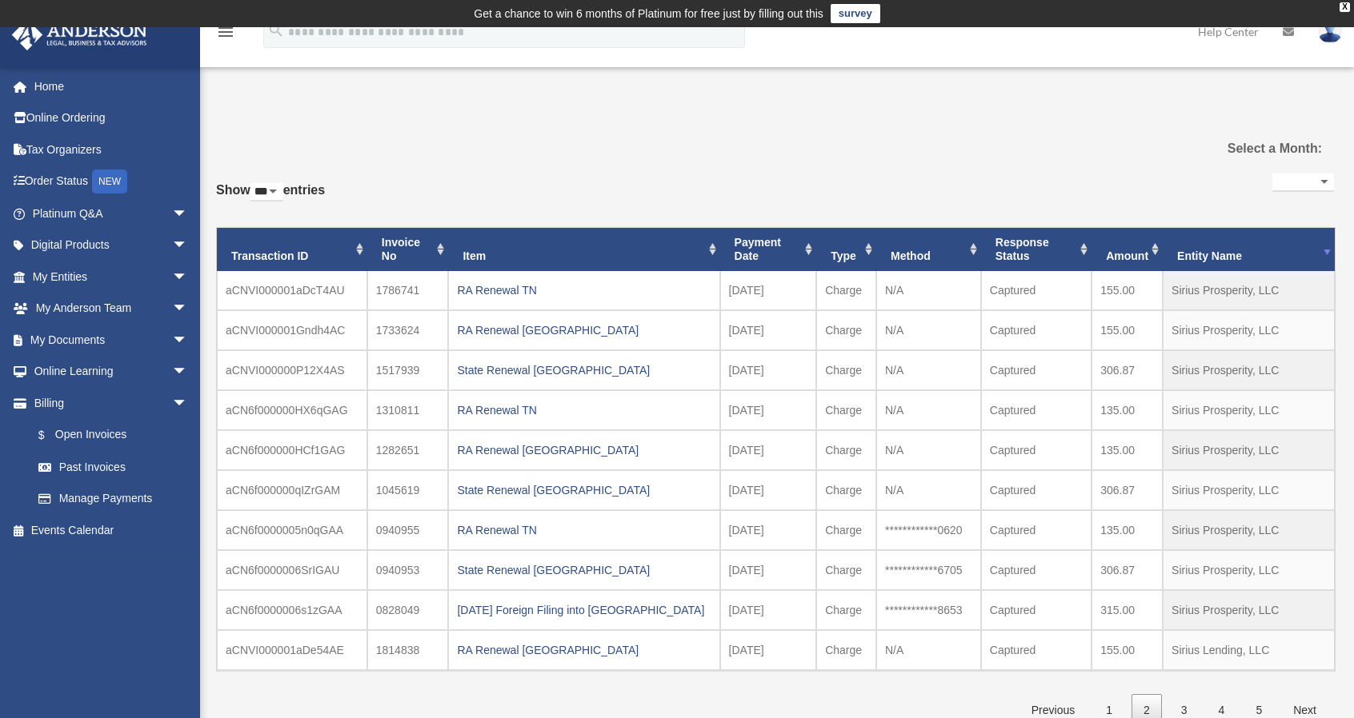
click at [1322, 182] on select "**********" at bounding box center [1303, 183] width 62 height 18
click at [1133, 209] on div "**********" at bounding box center [775, 448] width 1118 height 557
click at [771, 244] on th "Payment Date" at bounding box center [768, 249] width 97 height 43
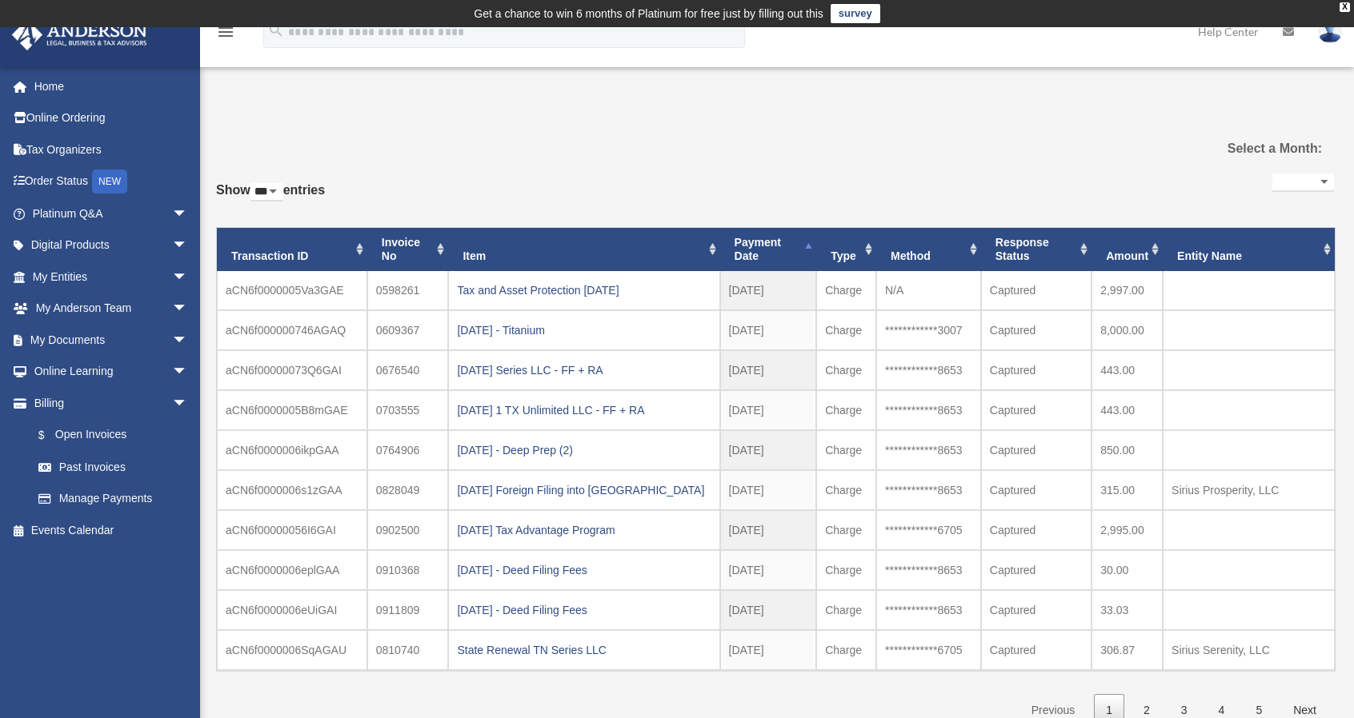
click at [768, 247] on th "Payment Date" at bounding box center [768, 249] width 97 height 43
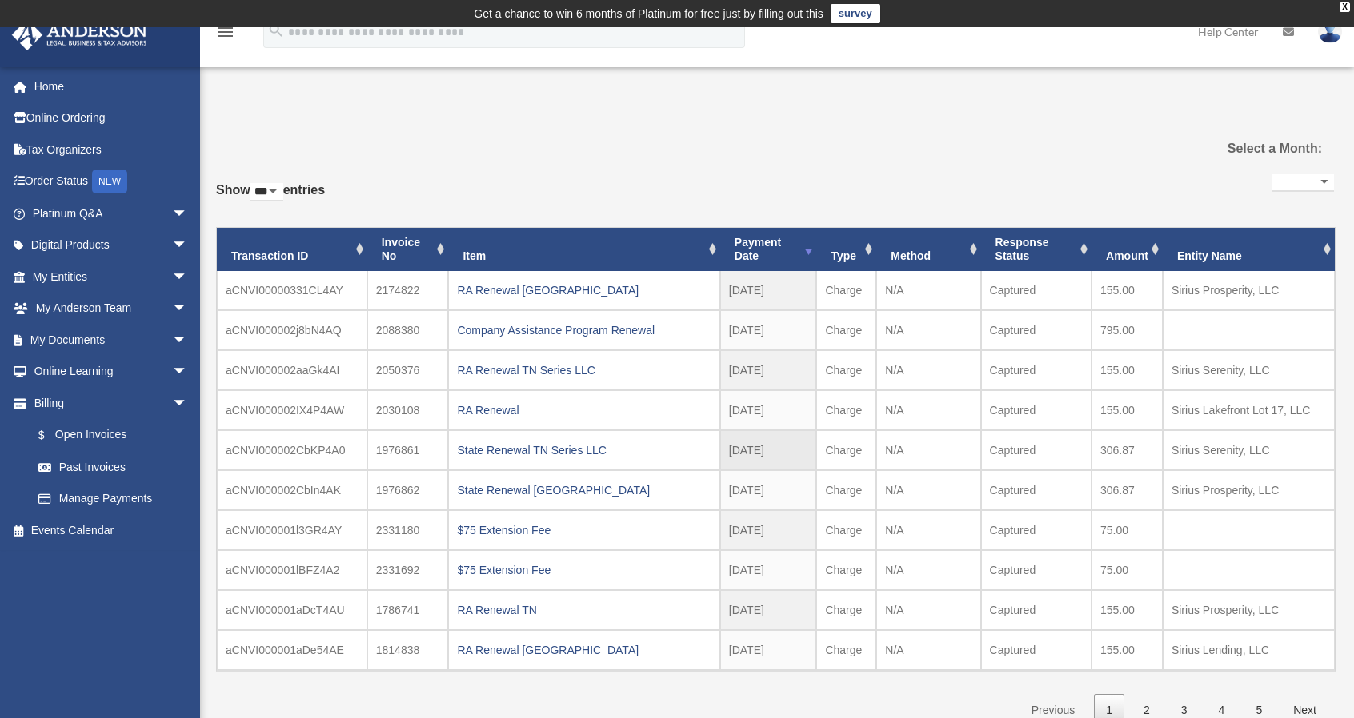
scroll to position [240, 0]
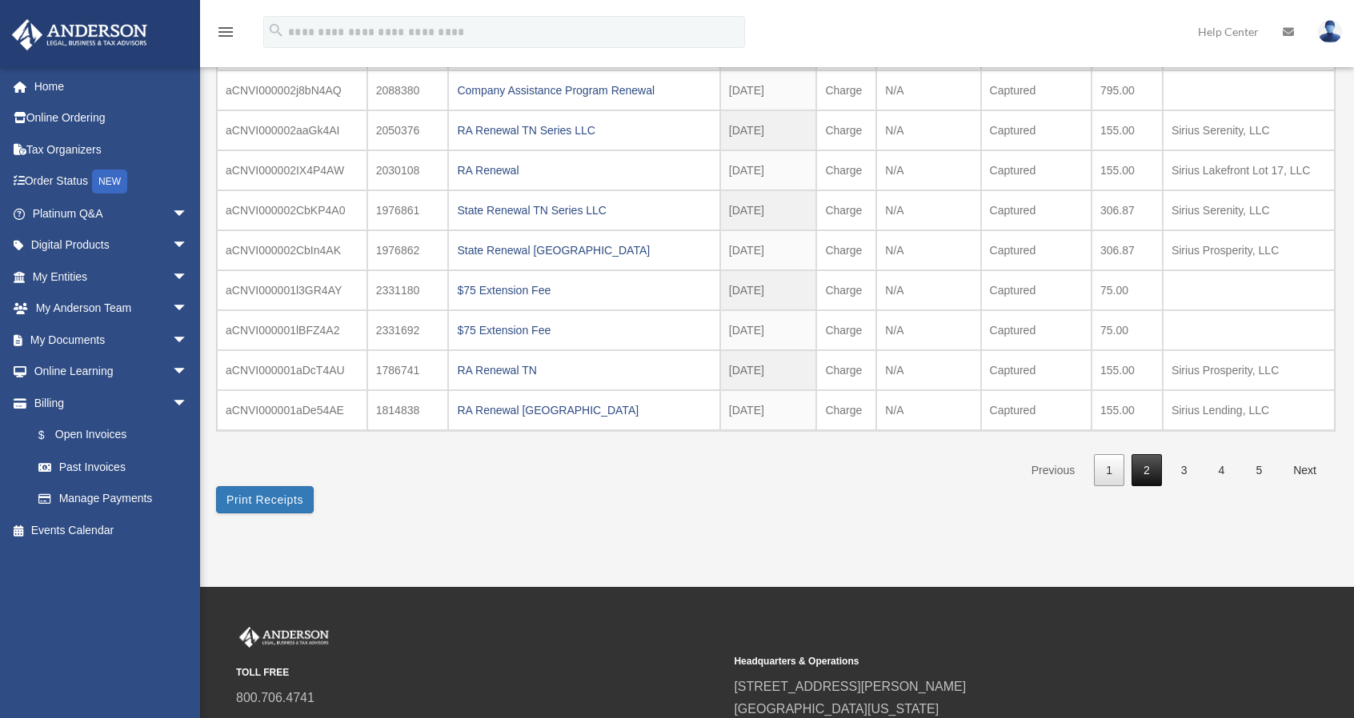
click at [1150, 475] on link "2" at bounding box center [1146, 470] width 30 height 33
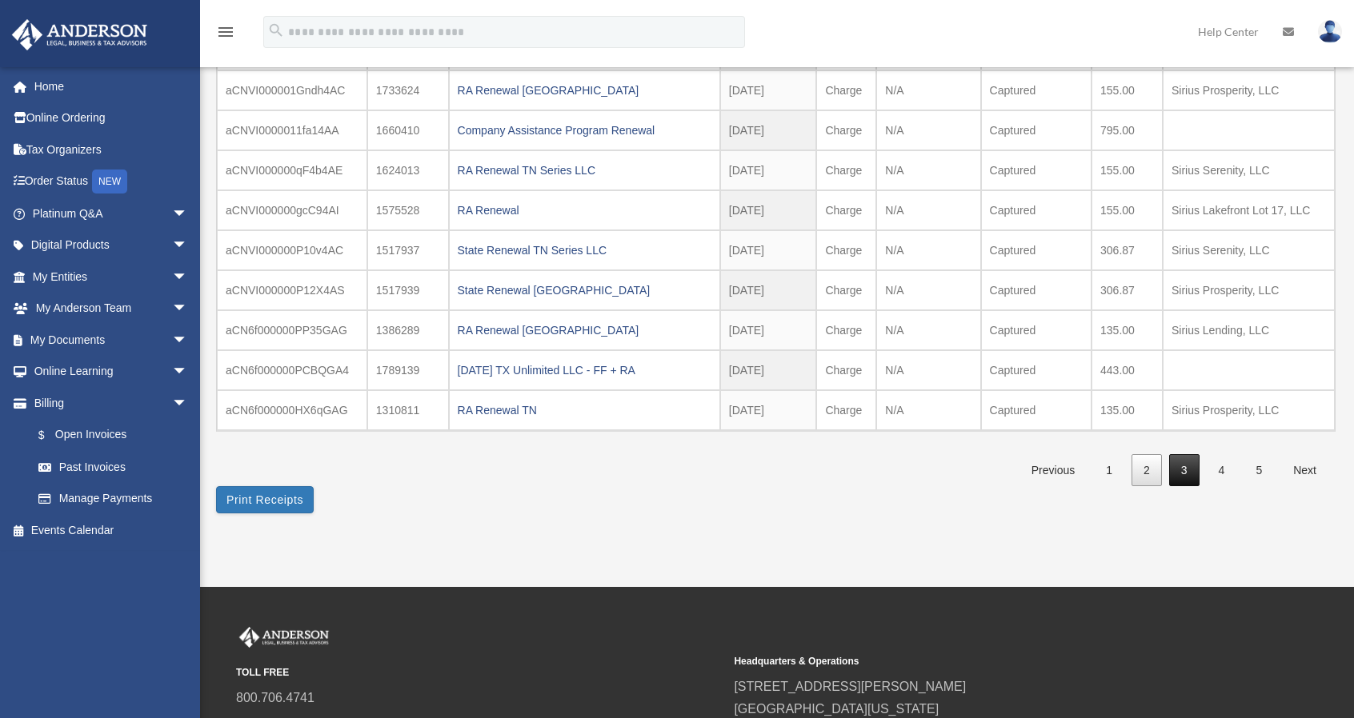
click at [1184, 470] on link "3" at bounding box center [1184, 470] width 30 height 33
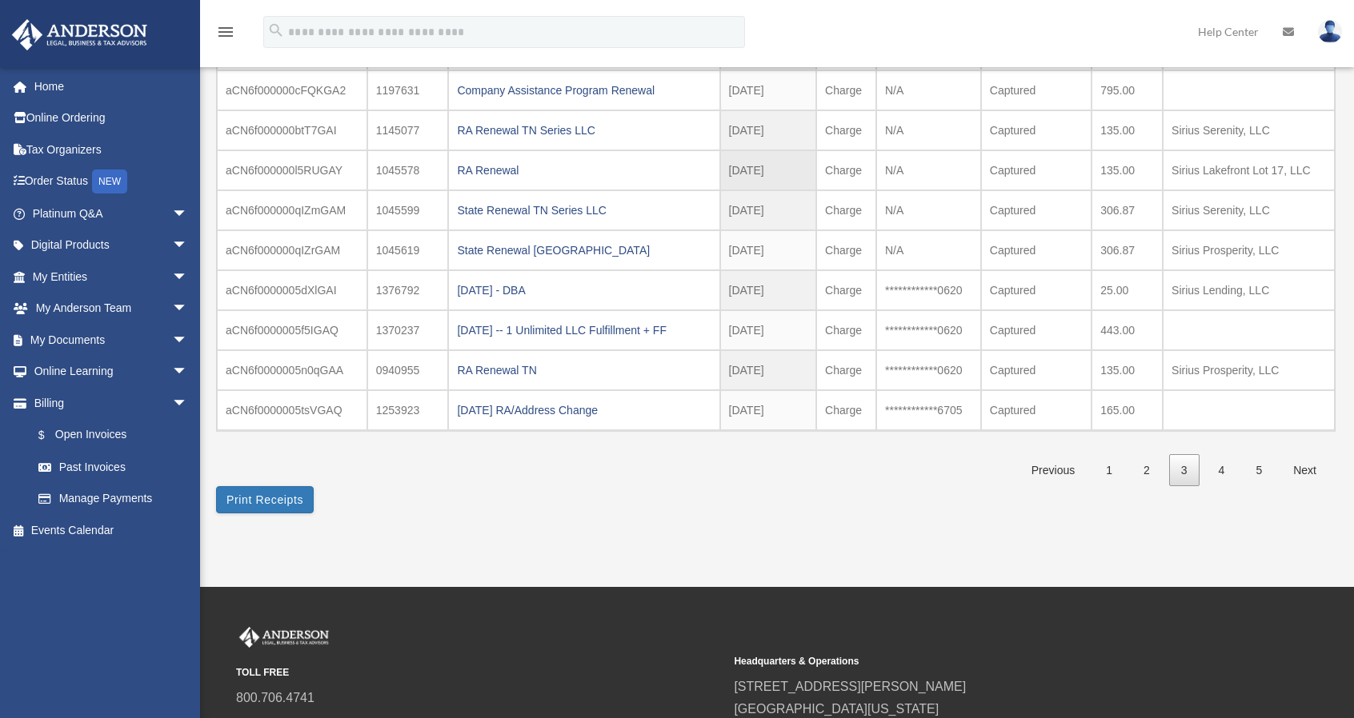
scroll to position [0, 0]
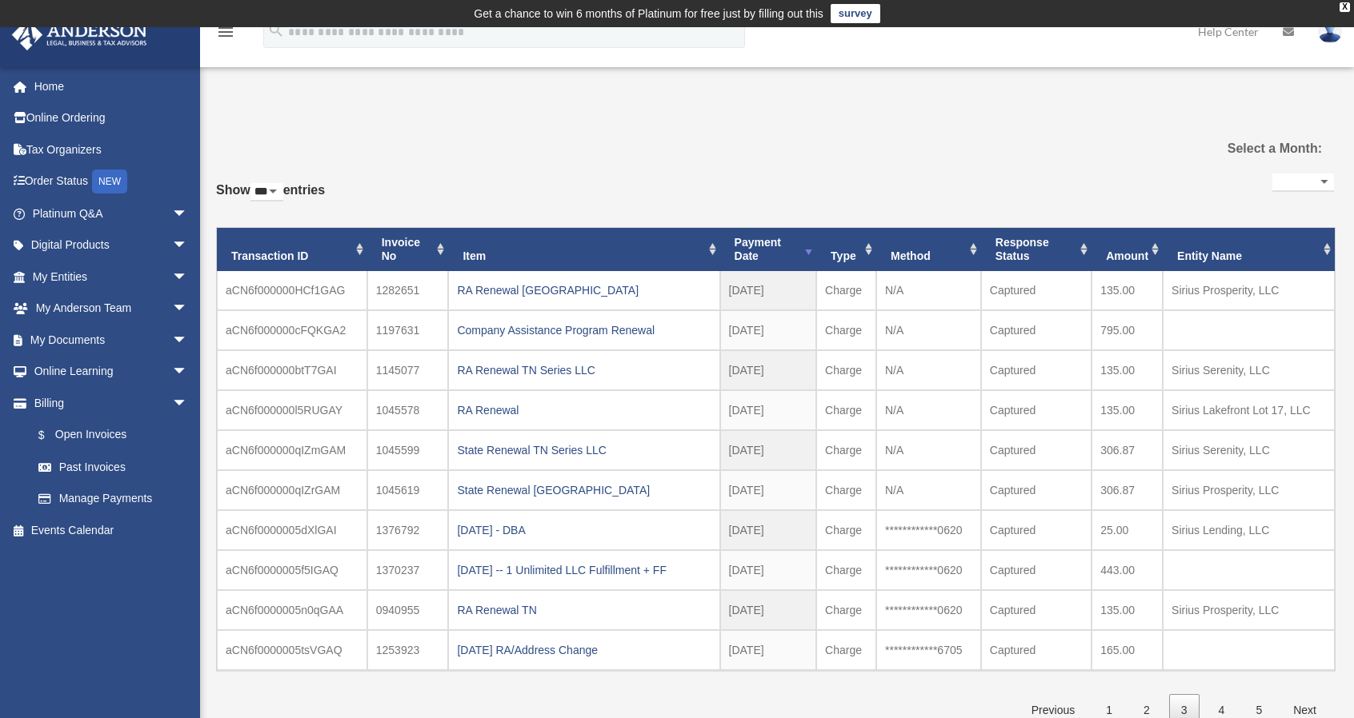
click at [1314, 253] on th "Entity Name" at bounding box center [1249, 249] width 172 height 43
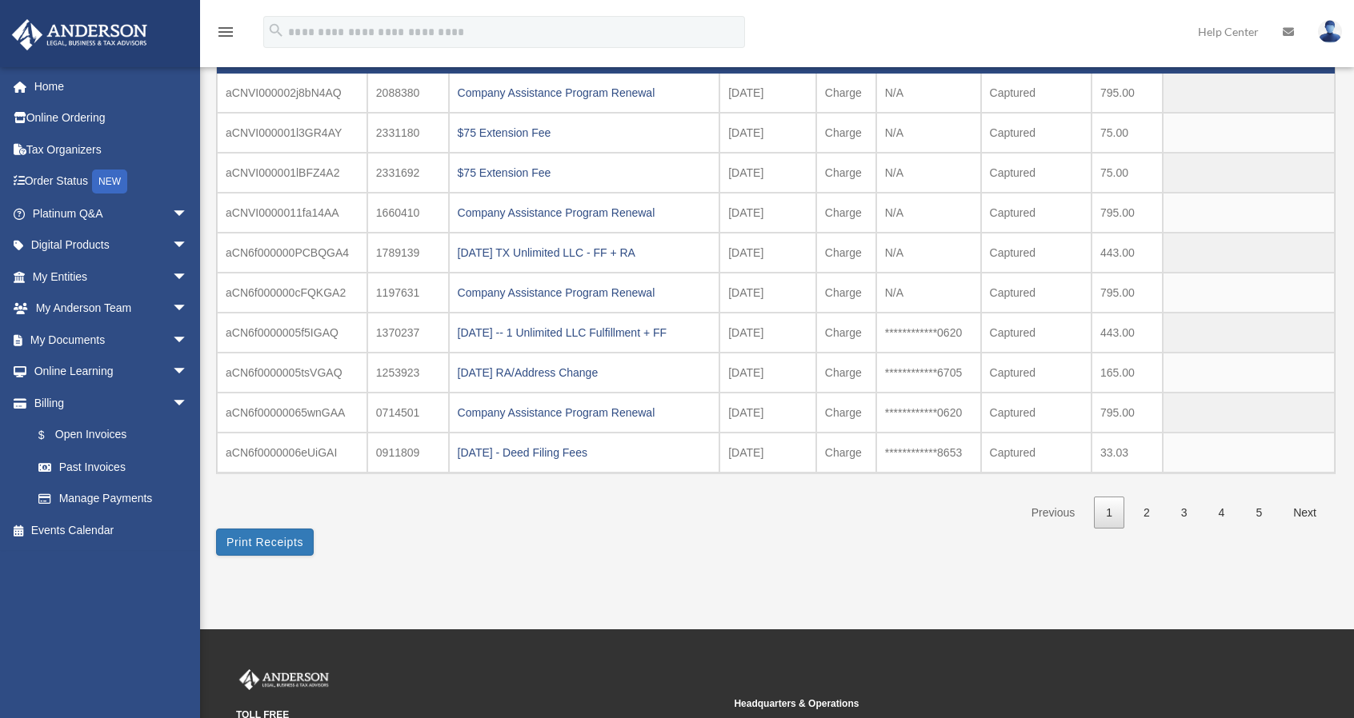
scroll to position [400, 0]
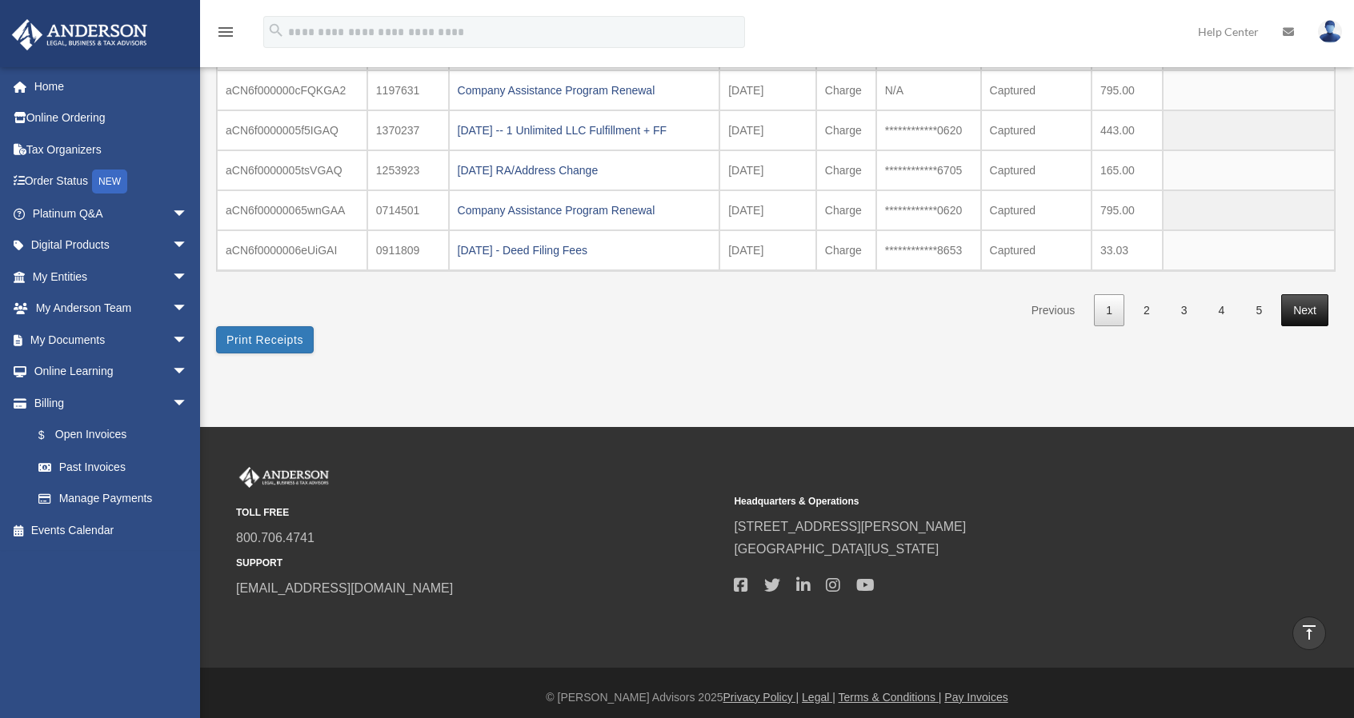
click at [1311, 294] on link "Next" at bounding box center [1304, 310] width 47 height 33
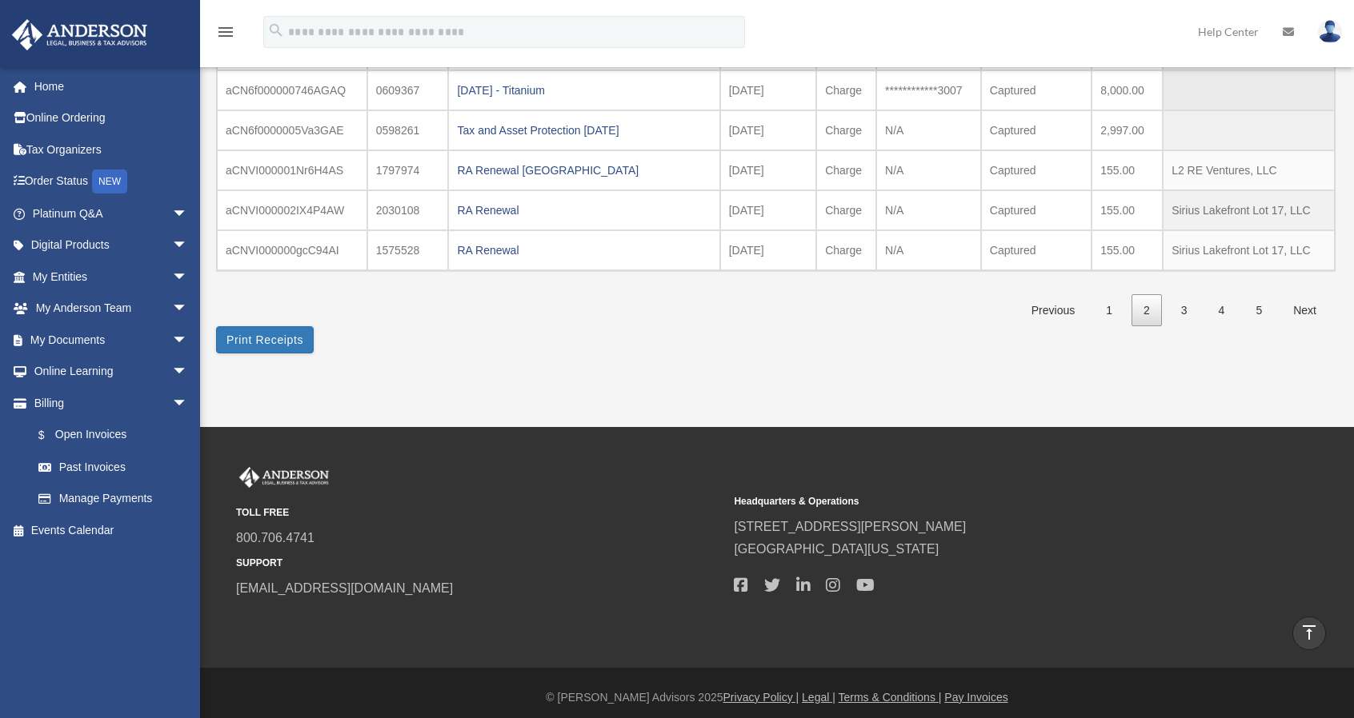
scroll to position [160, 0]
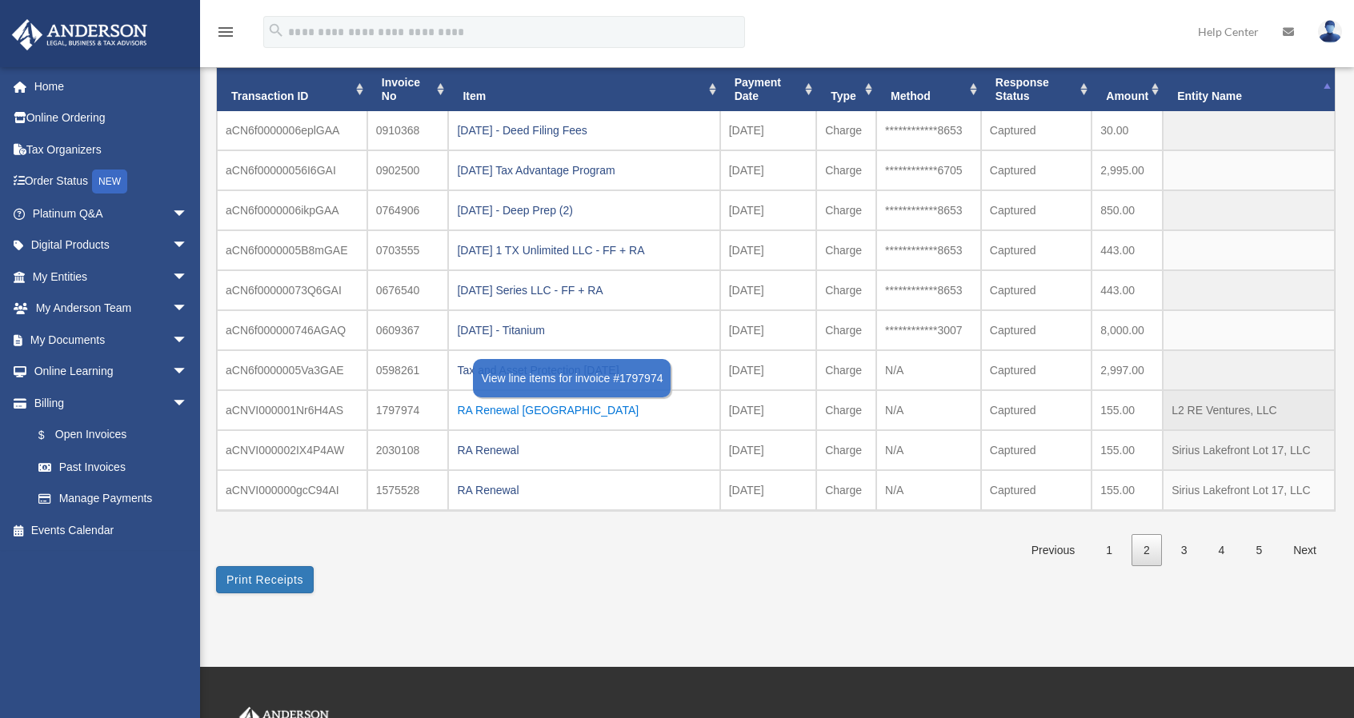
click at [506, 406] on div "RA Renewal [GEOGRAPHIC_DATA]" at bounding box center [584, 410] width 254 height 22
